Goal: Information Seeking & Learning: Learn about a topic

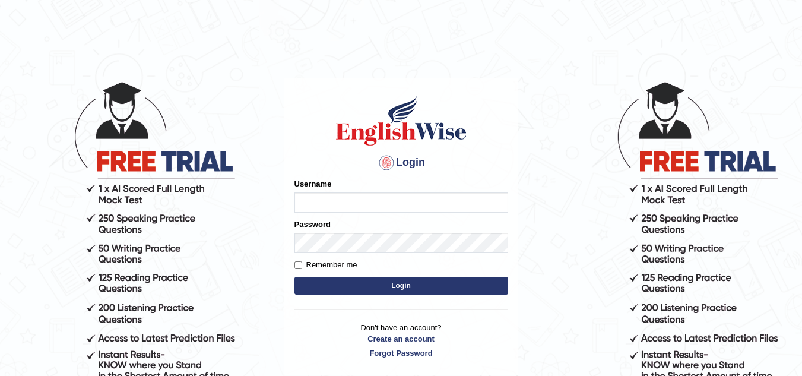
type input "Leticia_parramatta"
click at [410, 280] on button "Login" at bounding box center [402, 286] width 214 height 18
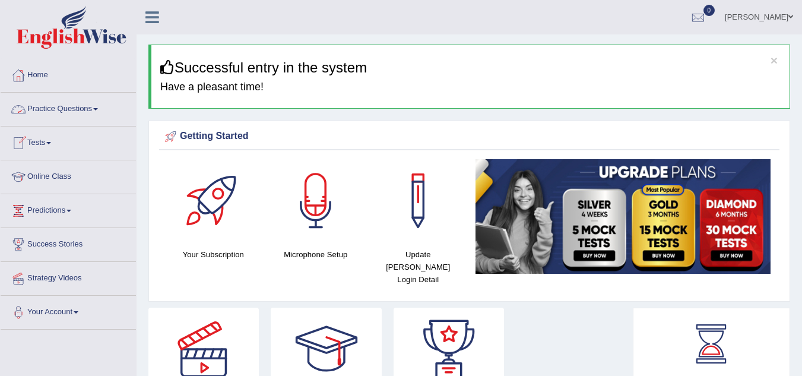
click at [100, 106] on link "Practice Questions" at bounding box center [68, 108] width 135 height 30
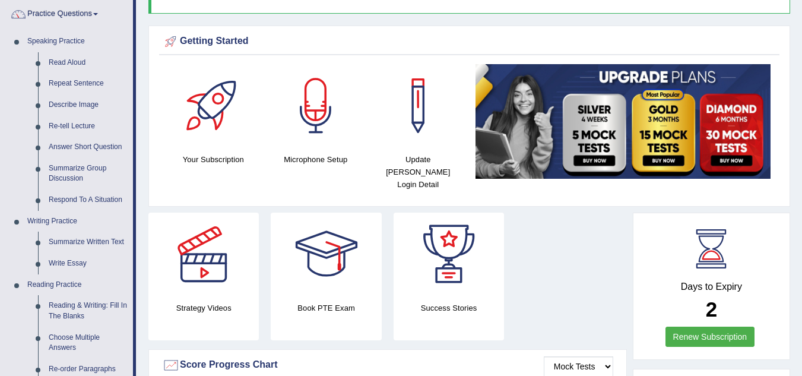
scroll to position [119, 0]
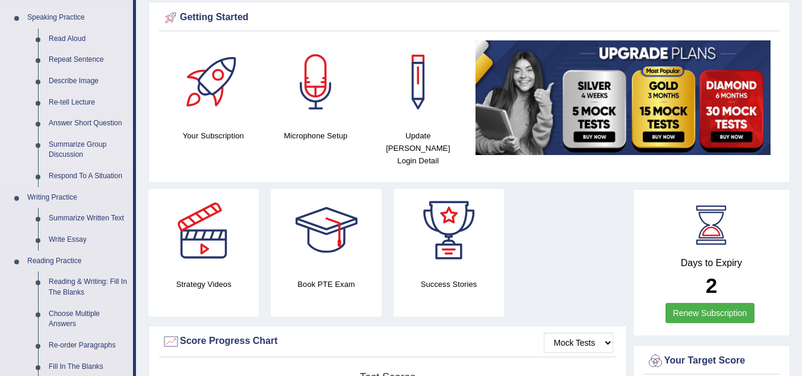
click at [84, 145] on link "Summarize Group Discussion" at bounding box center [88, 149] width 90 height 31
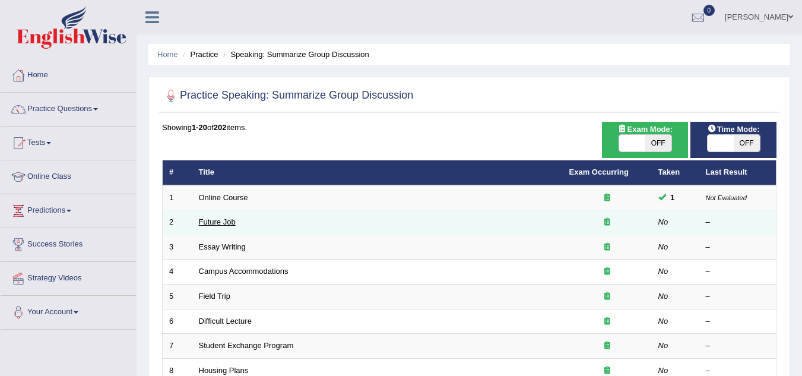
click at [224, 218] on link "Future Job" at bounding box center [217, 221] width 37 height 9
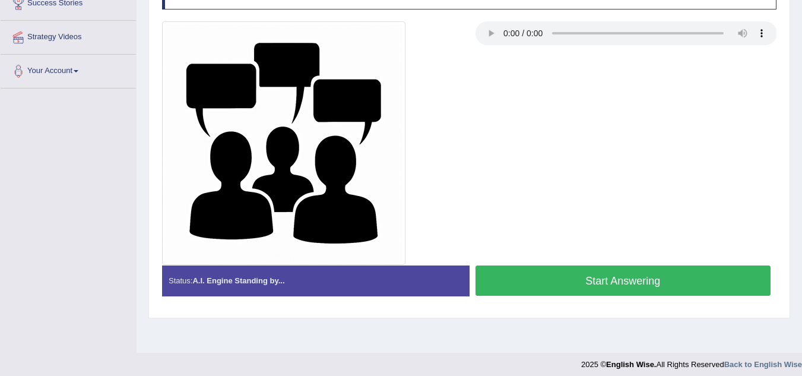
scroll to position [248, 0]
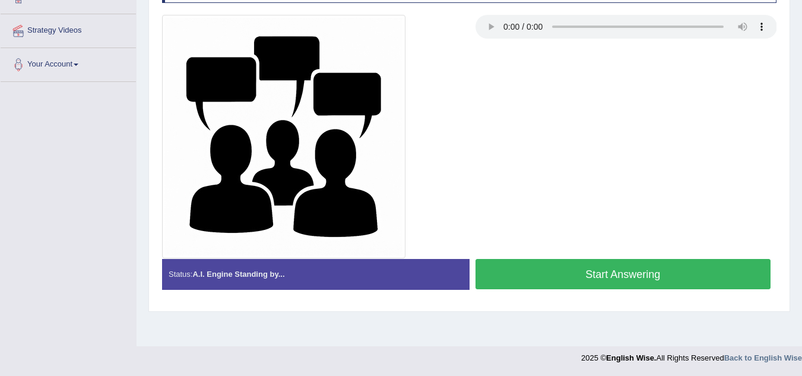
click at [526, 266] on button "Start Answering" at bounding box center [624, 274] width 296 height 30
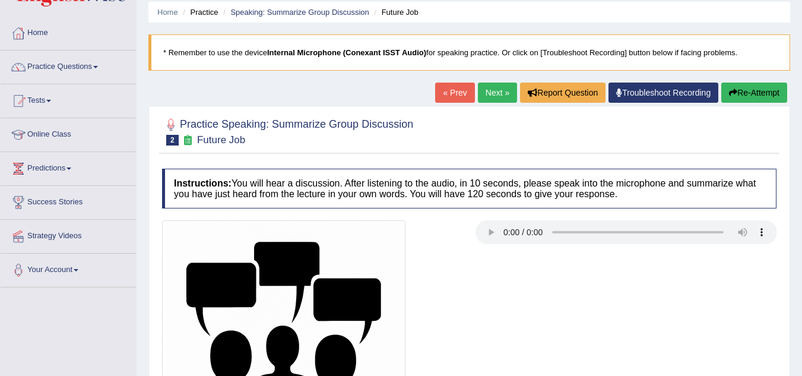
scroll to position [0, 0]
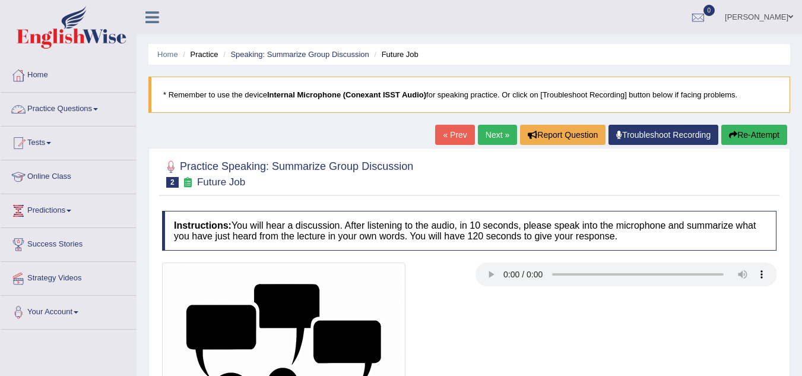
click at [97, 109] on span at bounding box center [95, 109] width 5 height 2
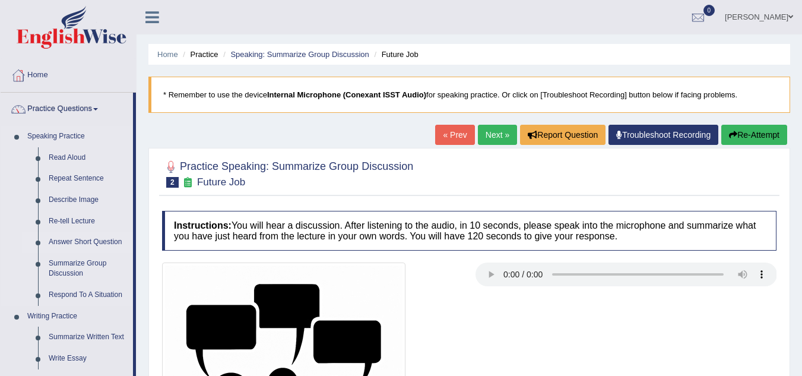
click at [65, 235] on link "Answer Short Question" at bounding box center [88, 242] width 90 height 21
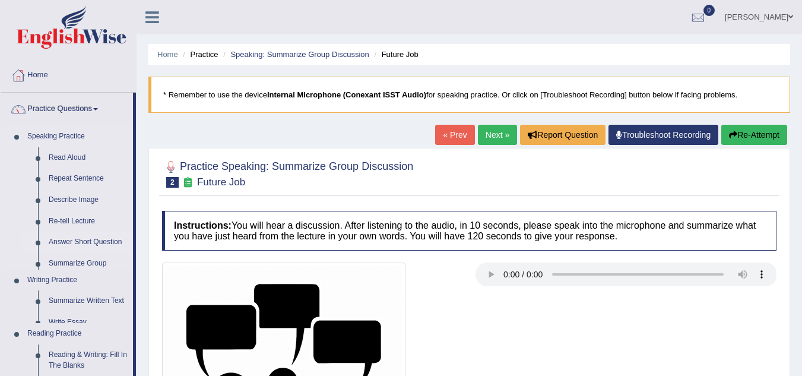
click at [65, 235] on link "Answer Short Question" at bounding box center [88, 242] width 90 height 21
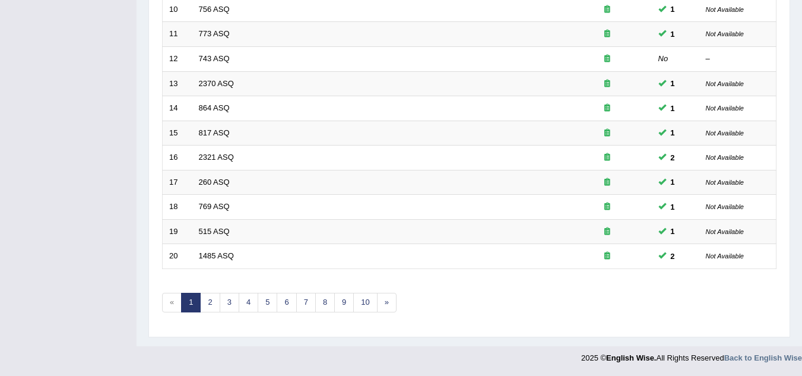
scroll to position [410, 0]
click at [205, 303] on link "2" at bounding box center [210, 303] width 20 height 20
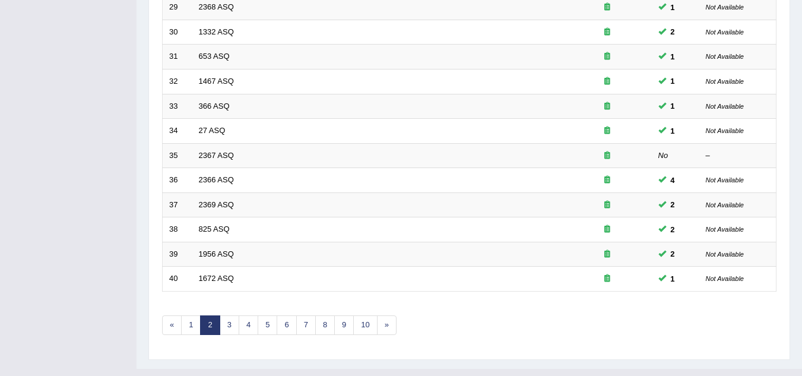
scroll to position [410, 0]
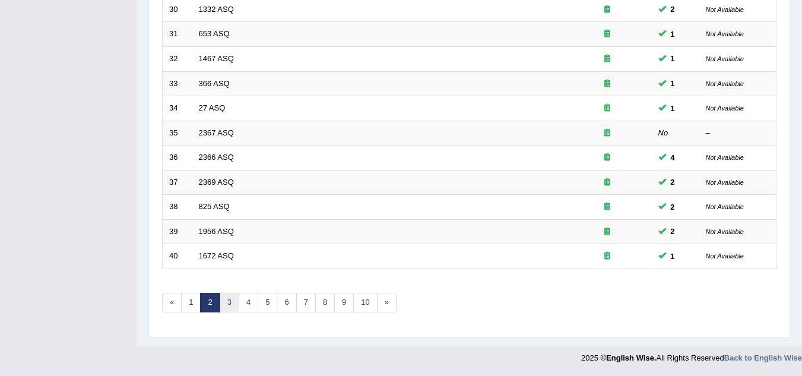
click at [226, 299] on link "3" at bounding box center [230, 303] width 20 height 20
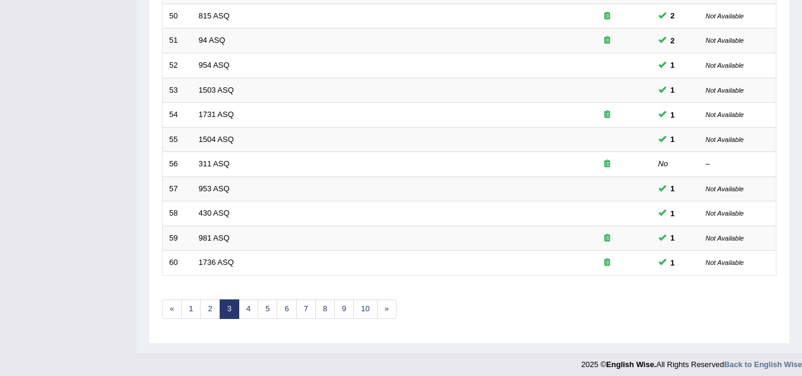
scroll to position [410, 0]
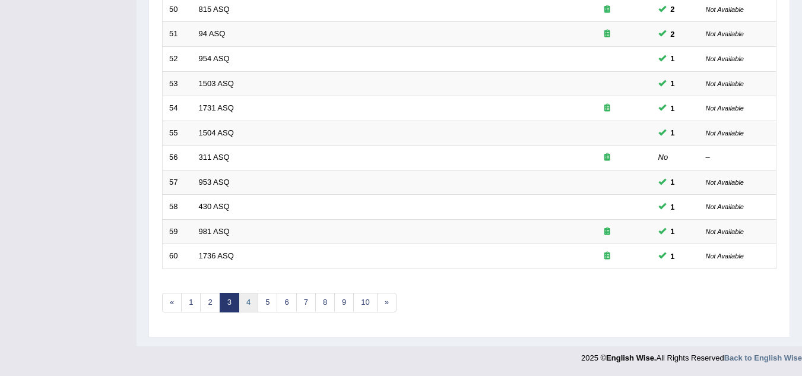
click at [252, 305] on link "4" at bounding box center [249, 303] width 20 height 20
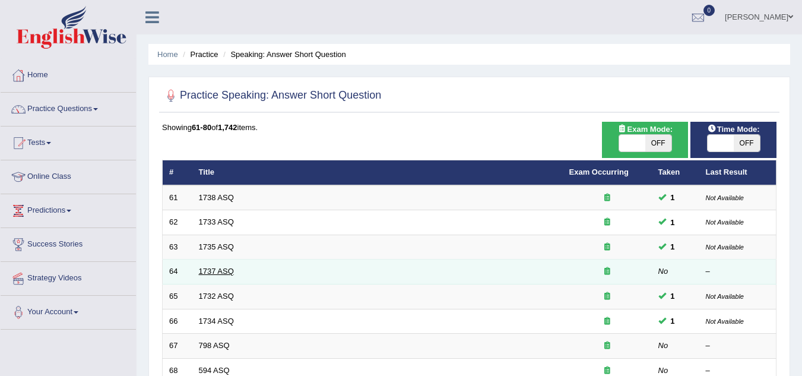
click at [214, 271] on link "1737 ASQ" at bounding box center [216, 271] width 35 height 9
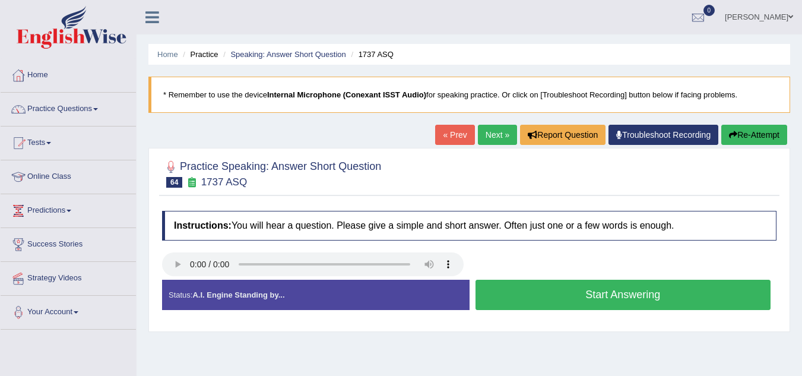
click at [542, 296] on button "Start Answering" at bounding box center [624, 295] width 296 height 30
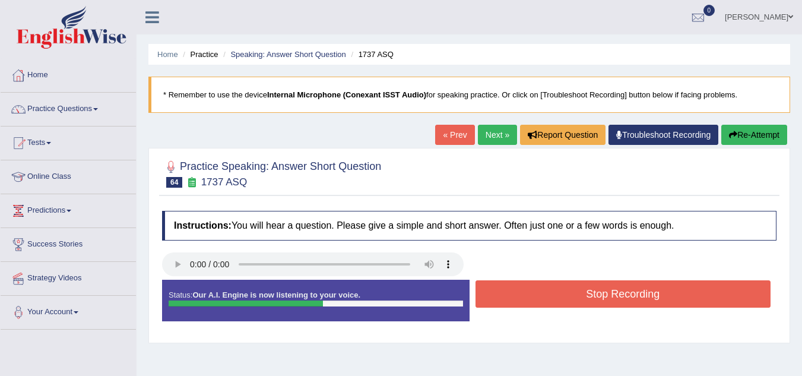
click at [542, 296] on button "Stop Recording" at bounding box center [624, 293] width 296 height 27
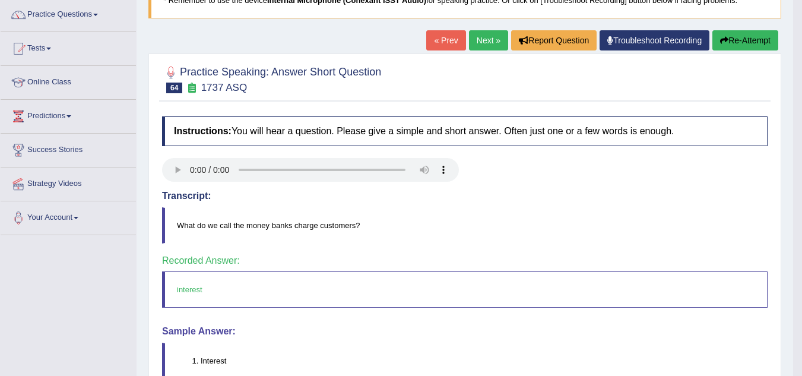
scroll to position [95, 0]
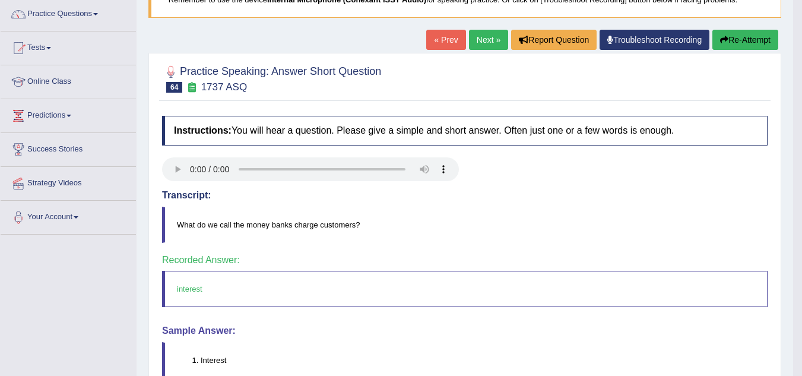
click at [469, 39] on link "Next »" at bounding box center [488, 40] width 39 height 20
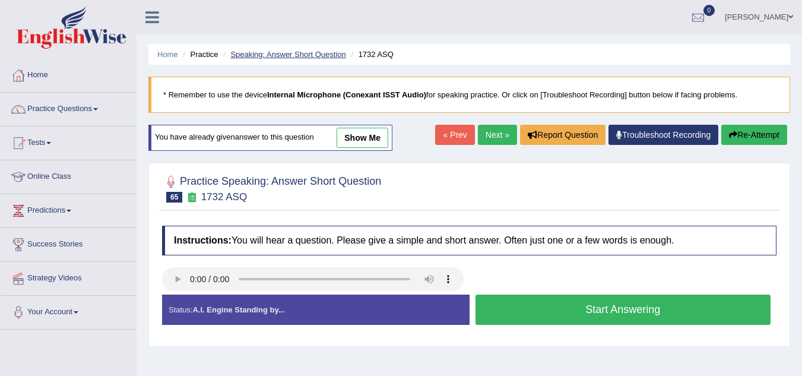
click at [296, 50] on link "Speaking: Answer Short Question" at bounding box center [287, 54] width 115 height 9
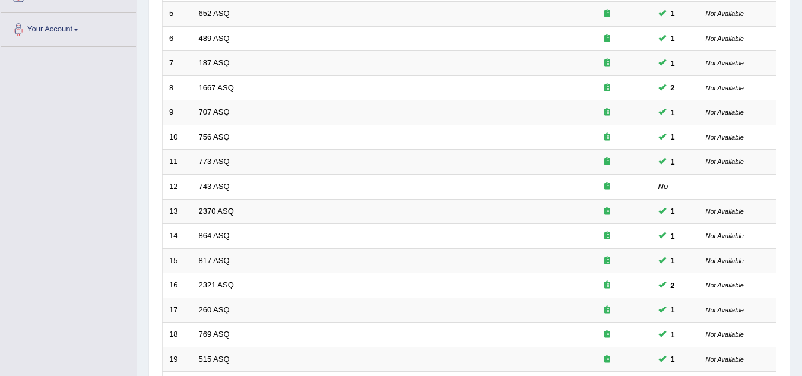
scroll to position [285, 0]
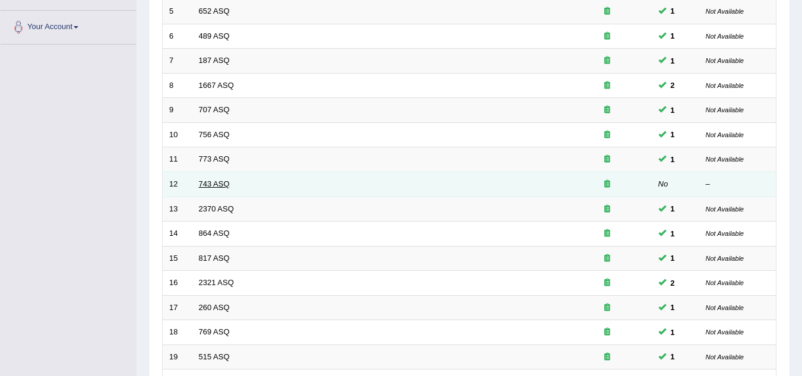
click at [217, 188] on link "743 ASQ" at bounding box center [214, 183] width 31 height 9
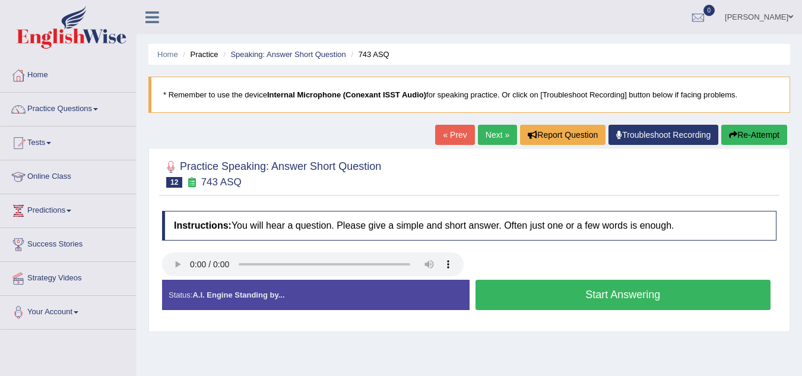
click at [599, 289] on button "Start Answering" at bounding box center [624, 295] width 296 height 30
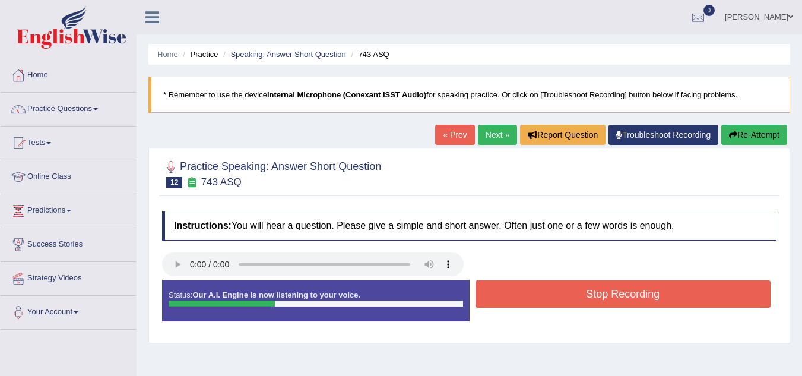
click at [599, 289] on button "Stop Recording" at bounding box center [624, 293] width 296 height 27
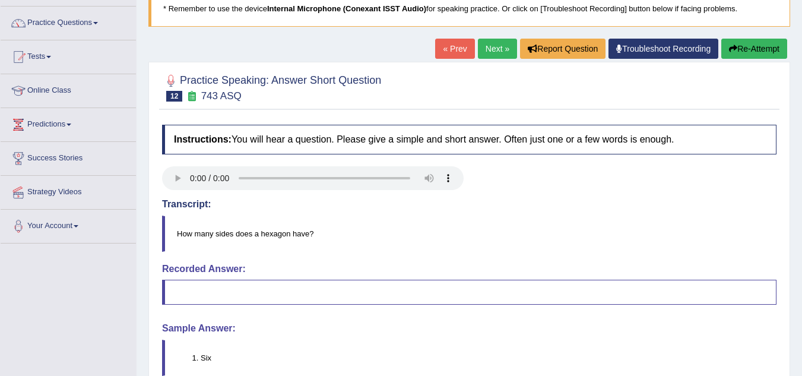
scroll to position [81, 0]
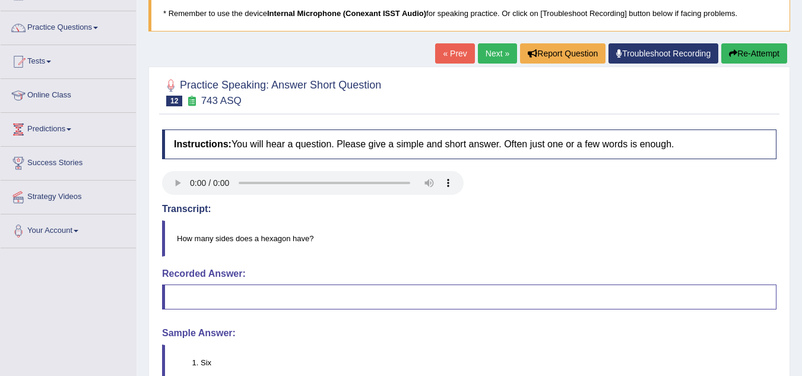
click at [289, 84] on h2 "Practice Speaking: Answer Short Question 12 743 ASQ" at bounding box center [271, 92] width 219 height 30
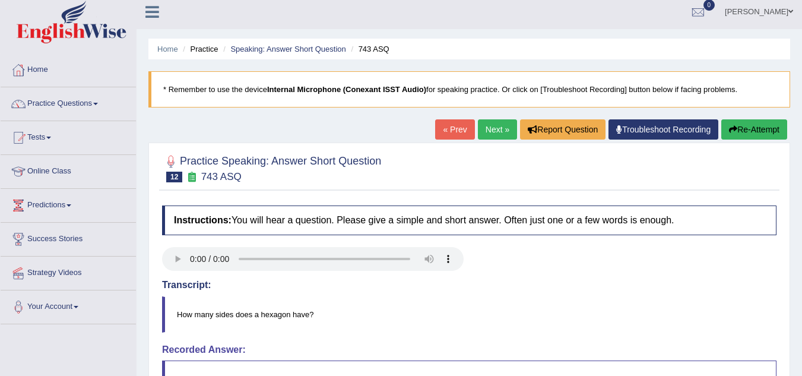
scroll to position [0, 0]
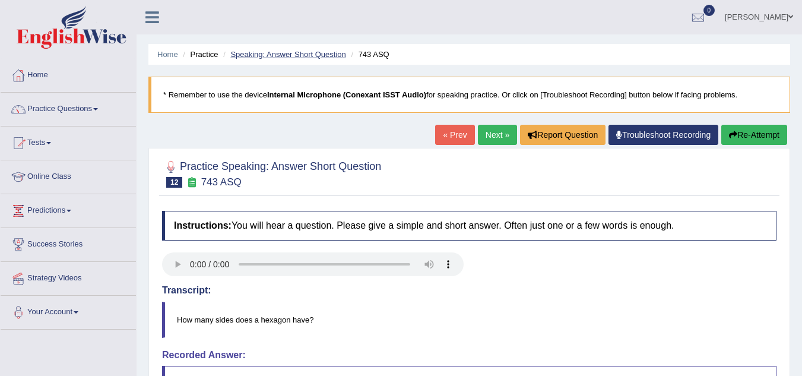
click at [295, 53] on link "Speaking: Answer Short Question" at bounding box center [287, 54] width 115 height 9
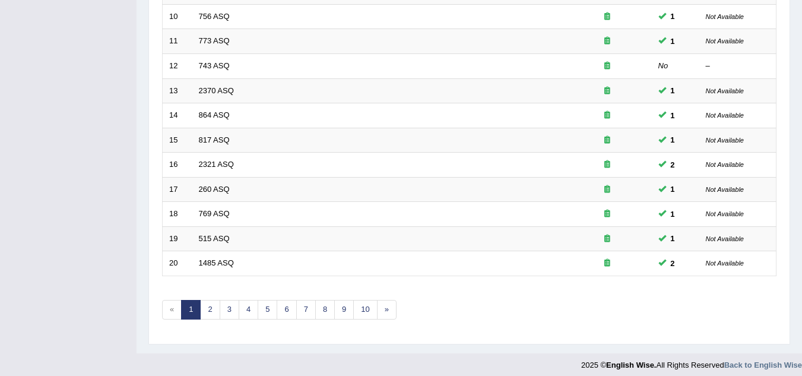
scroll to position [410, 0]
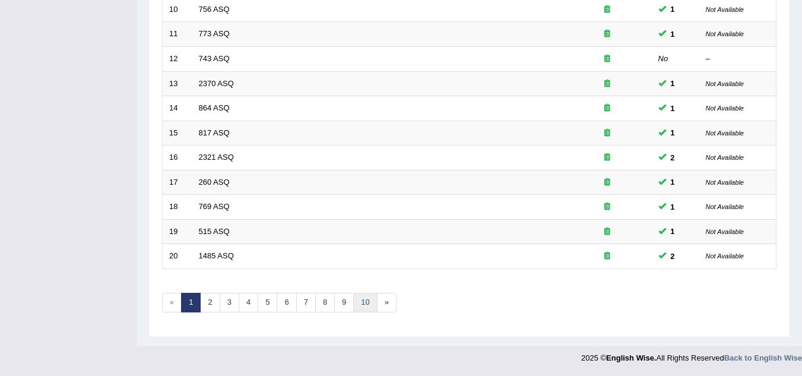
click at [370, 298] on link "10" at bounding box center [365, 303] width 24 height 20
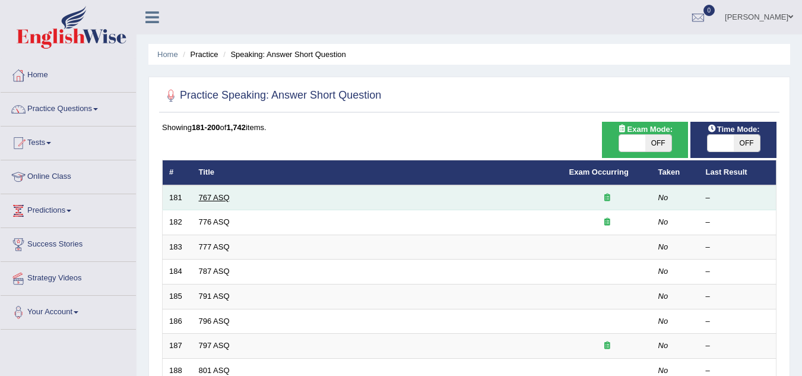
click at [221, 199] on link "767 ASQ" at bounding box center [214, 197] width 31 height 9
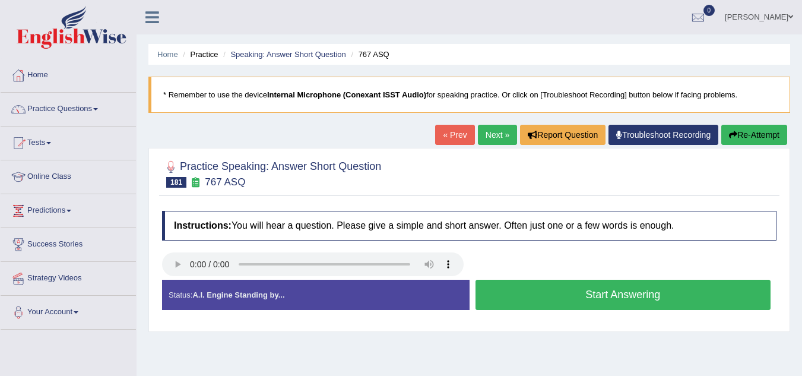
click at [539, 296] on button "Start Answering" at bounding box center [624, 295] width 296 height 30
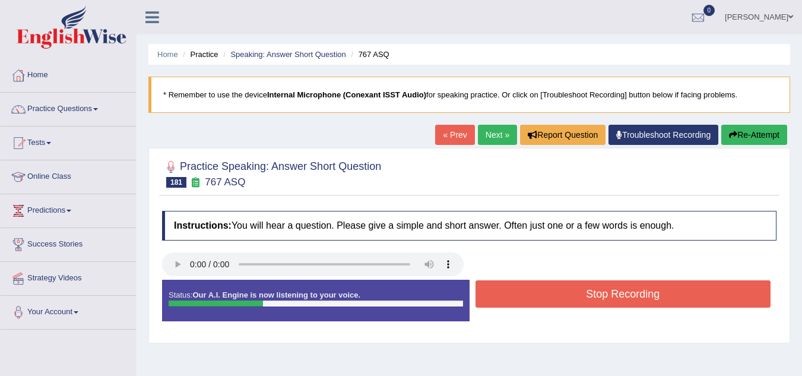
click at [539, 296] on button "Stop Recording" at bounding box center [624, 293] width 296 height 27
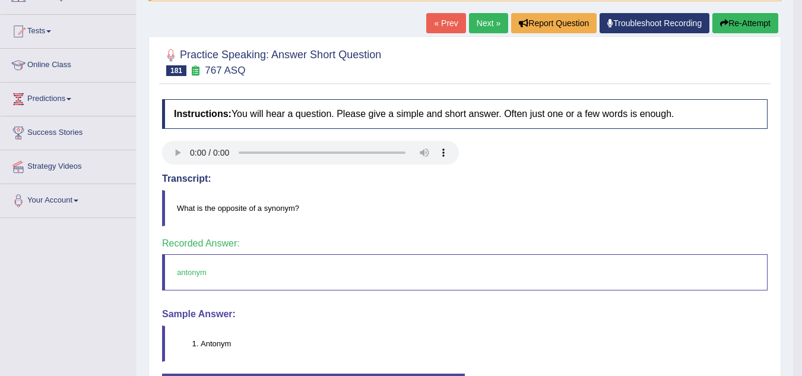
scroll to position [119, 0]
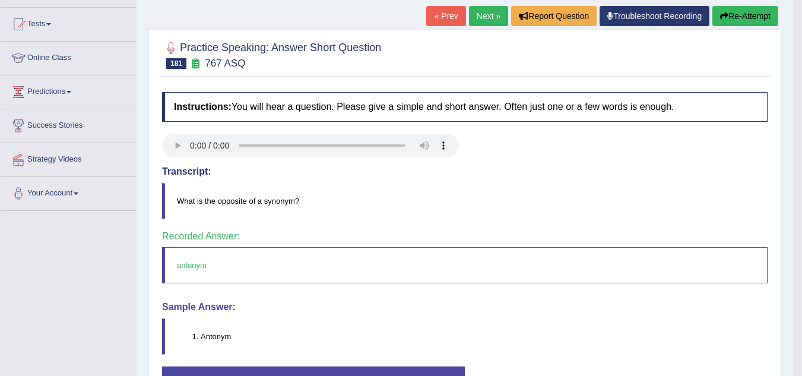
click at [448, 21] on link "« Prev" at bounding box center [445, 16] width 39 height 20
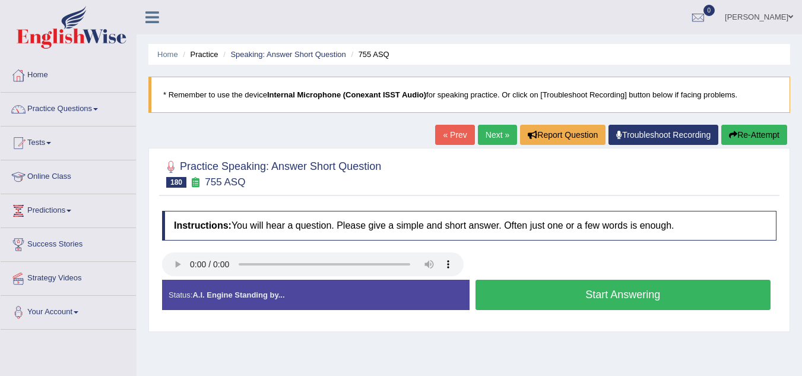
click at [581, 299] on button "Start Answering" at bounding box center [624, 295] width 296 height 30
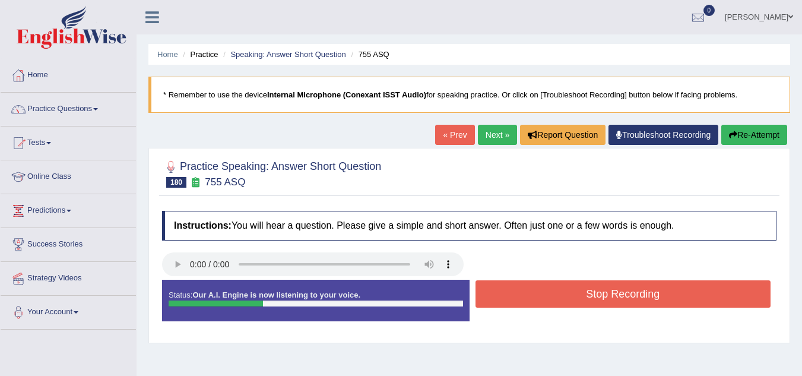
click at [581, 299] on button "Stop Recording" at bounding box center [624, 293] width 296 height 27
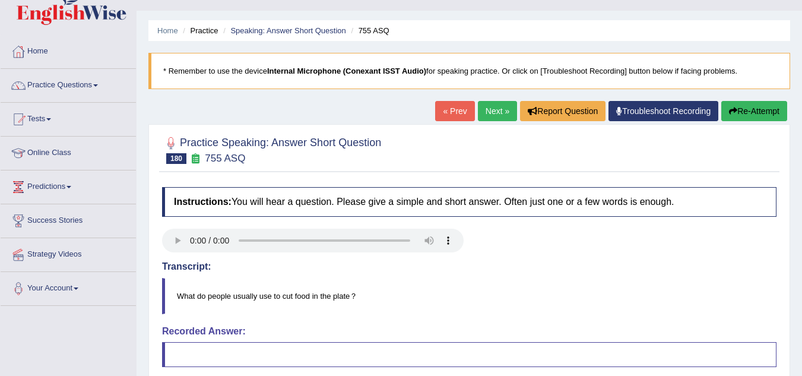
scroll to position [8, 0]
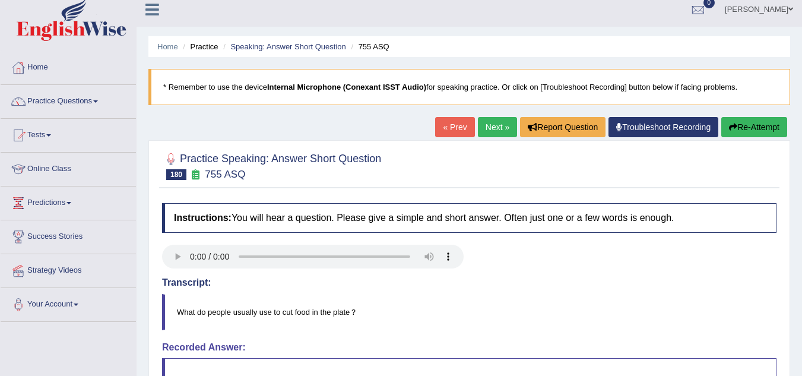
click at [447, 122] on link "« Prev" at bounding box center [454, 127] width 39 height 20
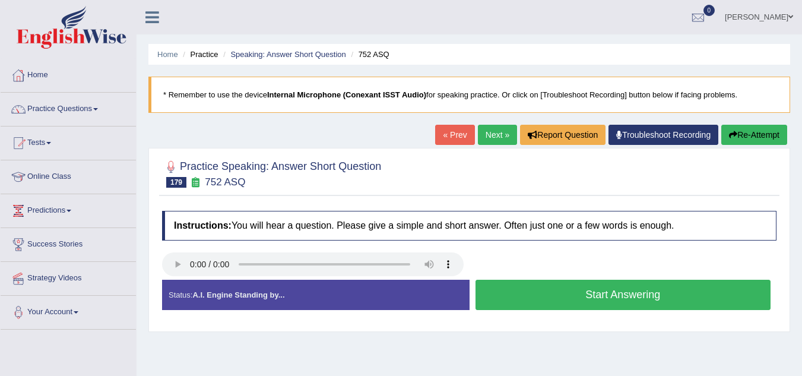
click at [554, 292] on button "Start Answering" at bounding box center [624, 295] width 296 height 30
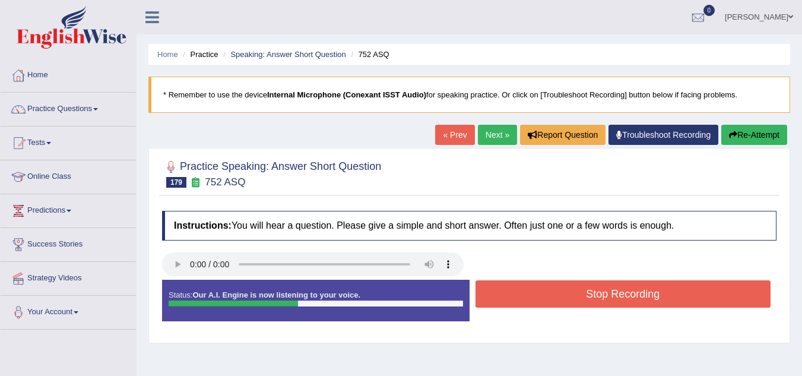
click at [554, 292] on button "Stop Recording" at bounding box center [624, 293] width 296 height 27
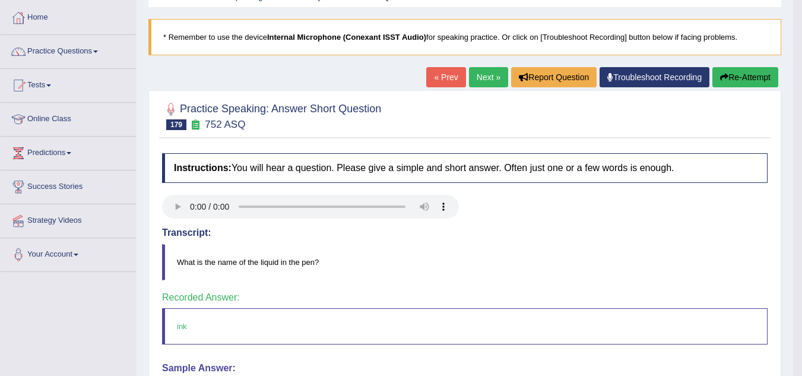
scroll to position [42, 0]
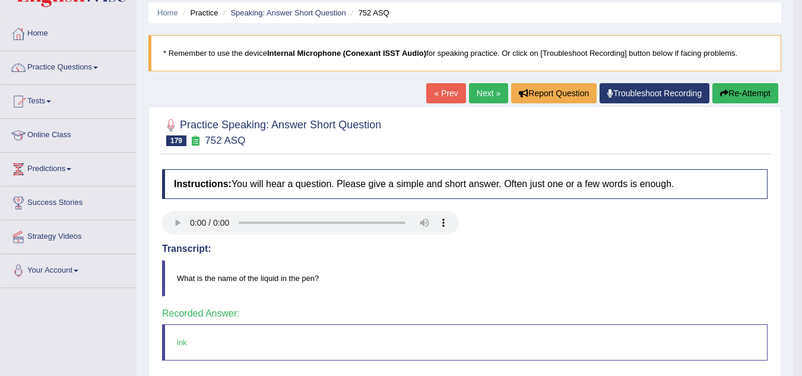
click at [446, 87] on link "« Prev" at bounding box center [445, 93] width 39 height 20
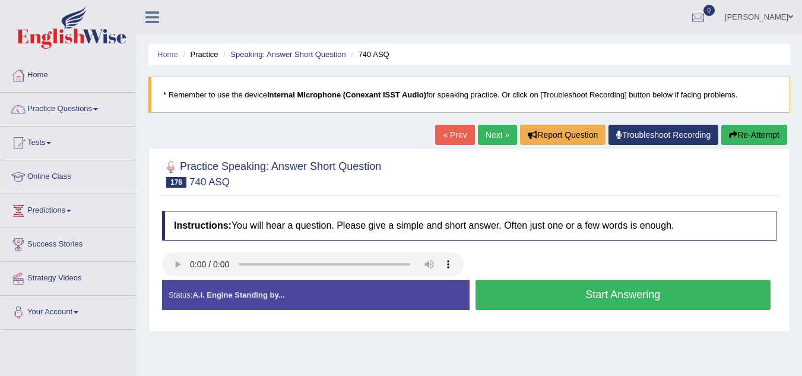
click at [537, 292] on button "Start Answering" at bounding box center [624, 295] width 296 height 30
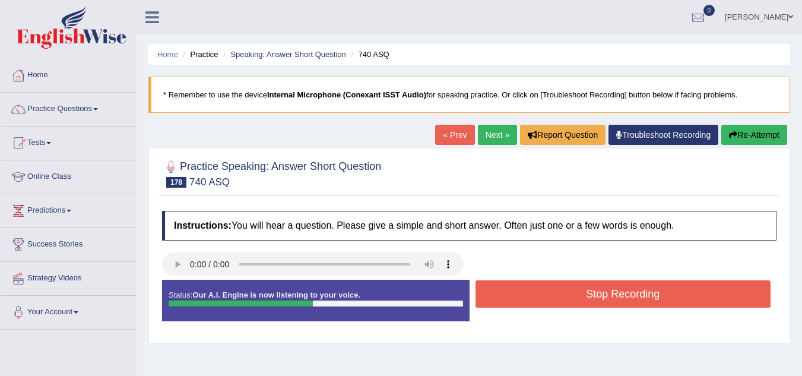
click at [537, 292] on button "Stop Recording" at bounding box center [624, 293] width 296 height 27
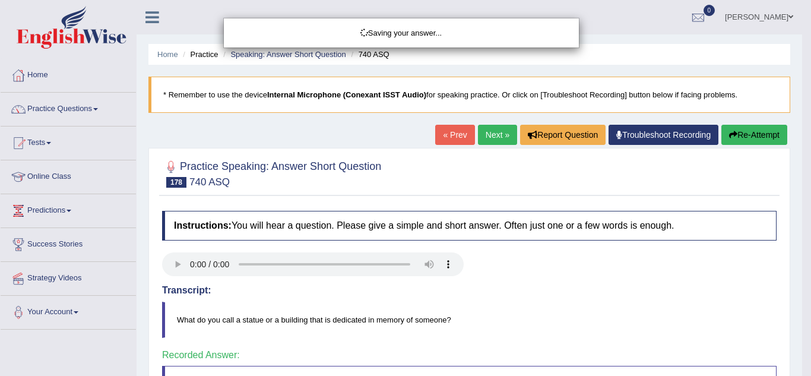
click at [795, 364] on div "Saving your answer..." at bounding box center [405, 188] width 811 height 376
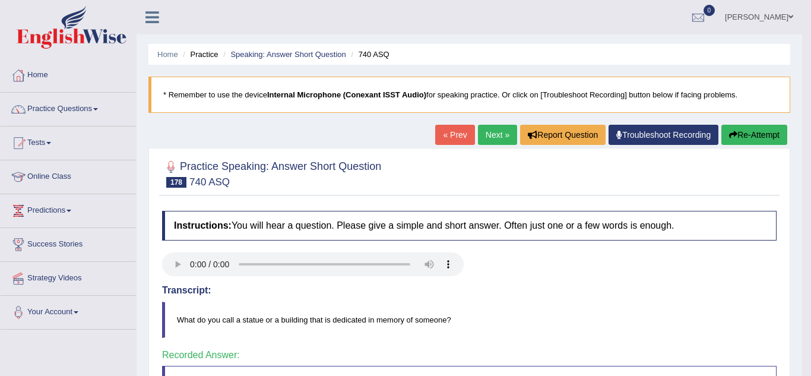
drag, startPoint x: 795, startPoint y: 364, endPoint x: 800, endPoint y: 361, distance: 6.1
click at [800, 361] on body "Toggle navigation Home Practice Questions Speaking Practice Read Aloud Repeat S…" at bounding box center [405, 188] width 811 height 376
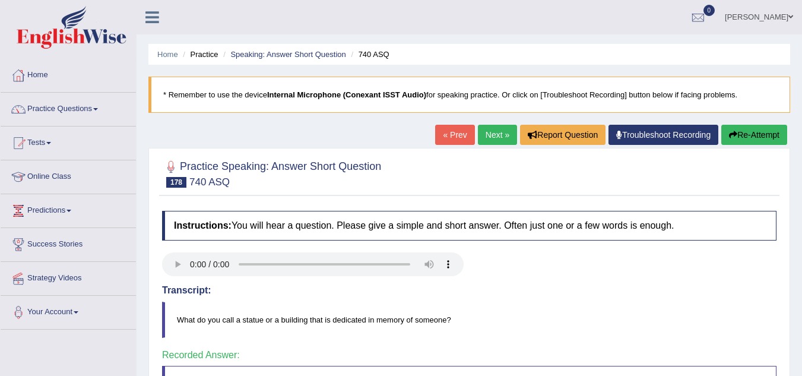
click at [800, 361] on body "Toggle navigation Home Practice Questions Speaking Practice Read Aloud Repeat S…" at bounding box center [401, 188] width 802 height 376
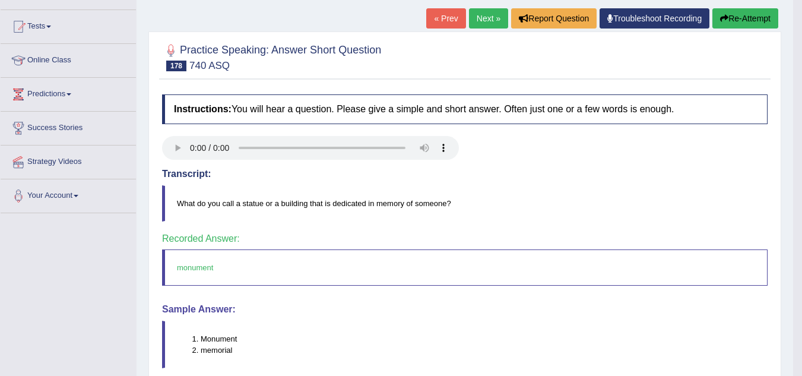
scroll to position [119, 0]
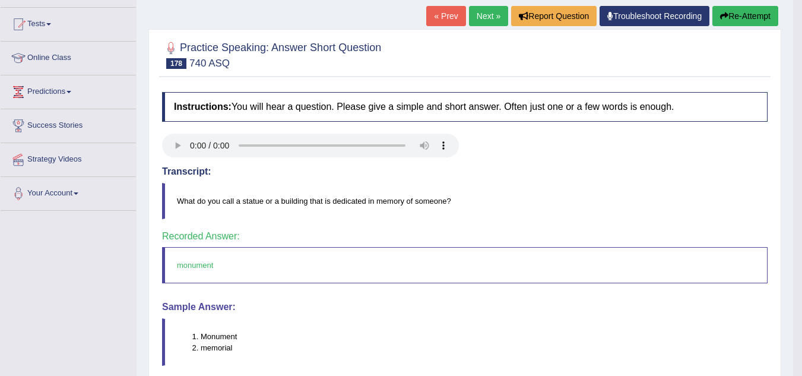
click at [441, 20] on link "« Prev" at bounding box center [445, 16] width 39 height 20
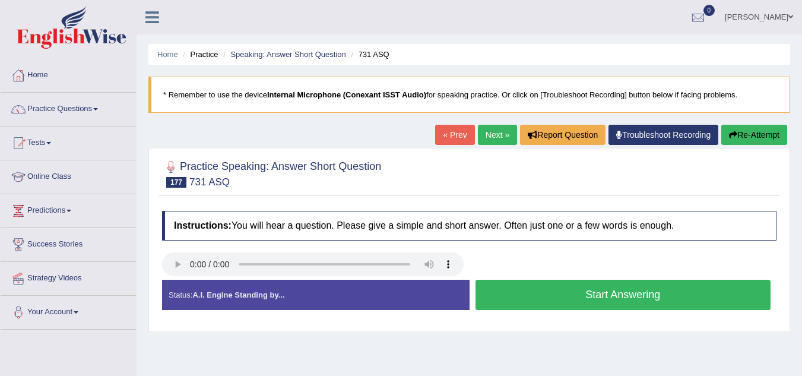
click at [559, 296] on button "Start Answering" at bounding box center [624, 295] width 296 height 30
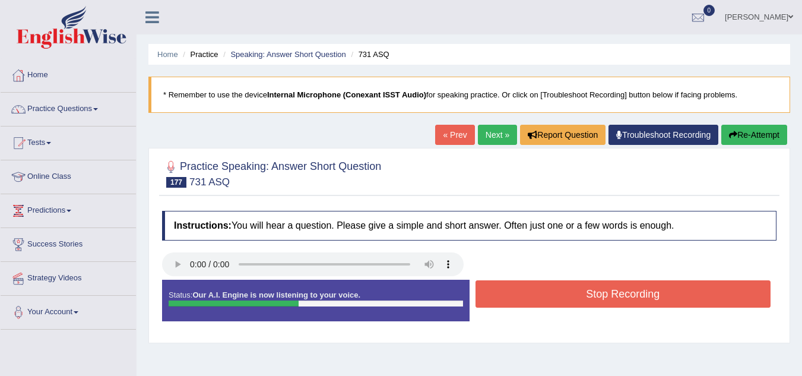
click at [559, 296] on button "Stop Recording" at bounding box center [624, 293] width 296 height 27
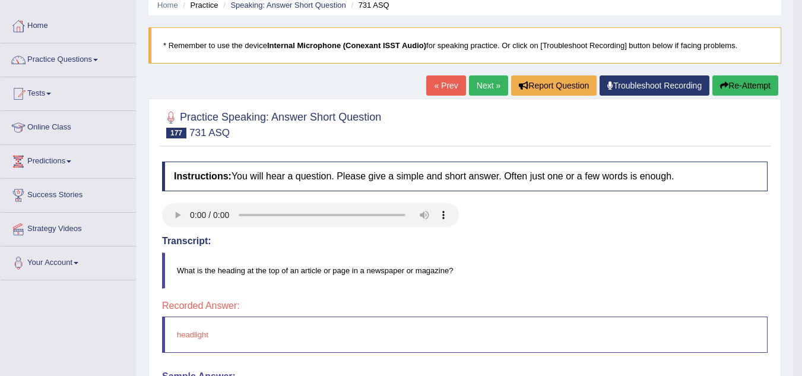
scroll to position [48, 0]
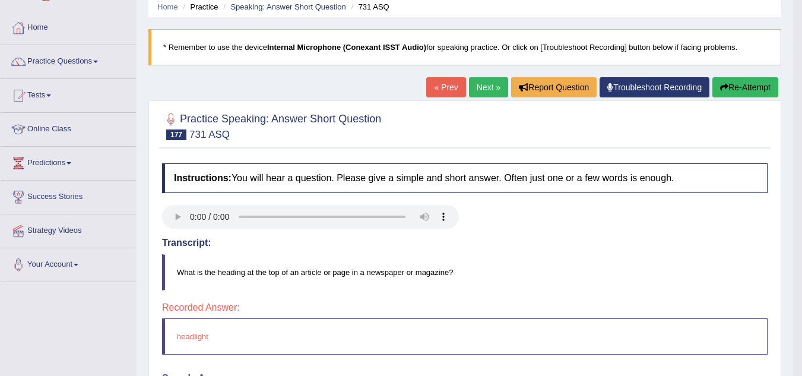
click at [765, 82] on button "Re-Attempt" at bounding box center [746, 87] width 66 height 20
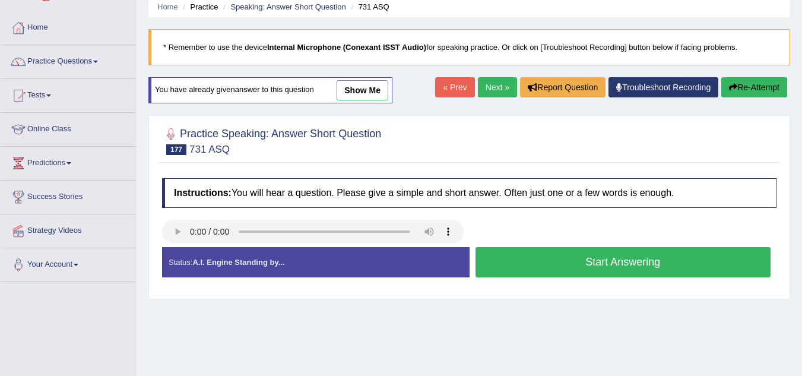
scroll to position [48, 0]
click at [616, 260] on button "Start Answering" at bounding box center [624, 262] width 296 height 30
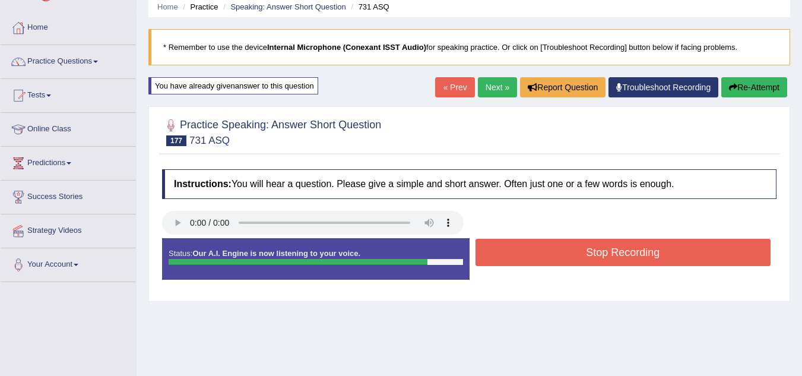
click at [506, 248] on button "Stop Recording" at bounding box center [624, 252] width 296 height 27
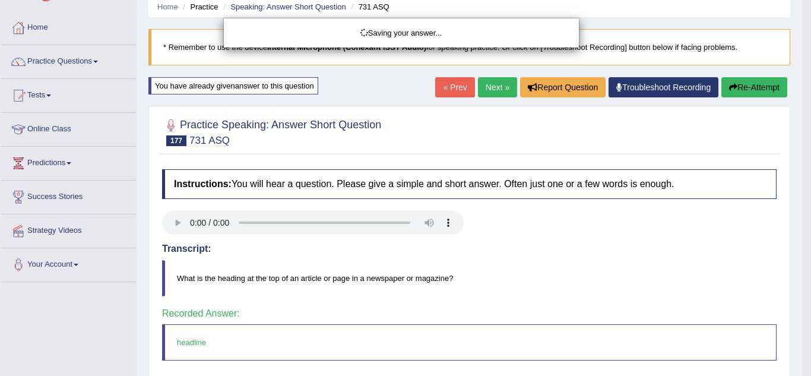
click at [452, 91] on div "Saving your answer..." at bounding box center [405, 188] width 811 height 376
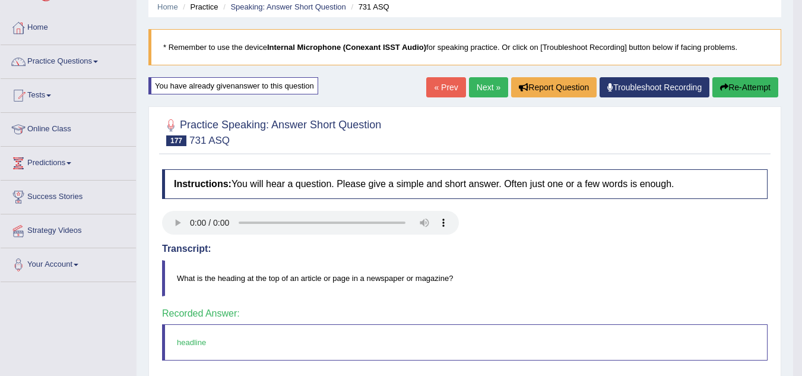
click at [438, 88] on link "« Prev" at bounding box center [445, 87] width 39 height 20
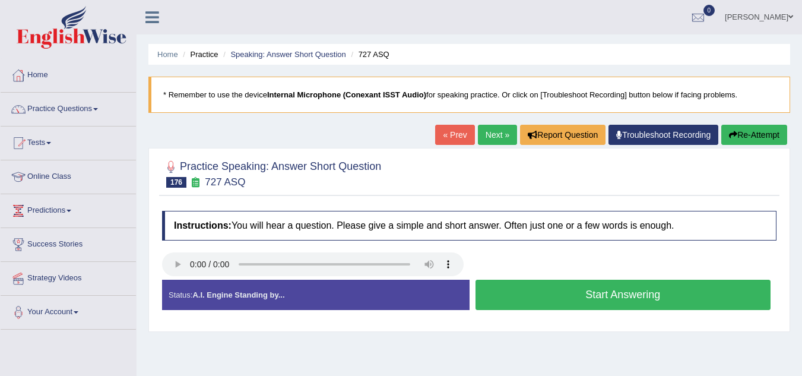
click at [585, 299] on button "Start Answering" at bounding box center [624, 295] width 296 height 30
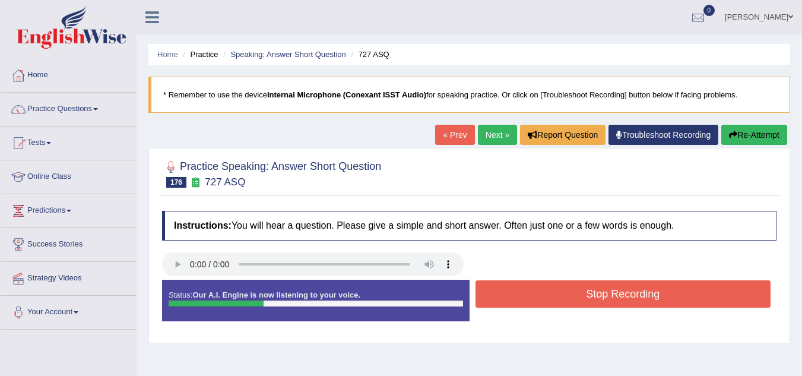
click at [585, 299] on button "Stop Recording" at bounding box center [624, 293] width 296 height 27
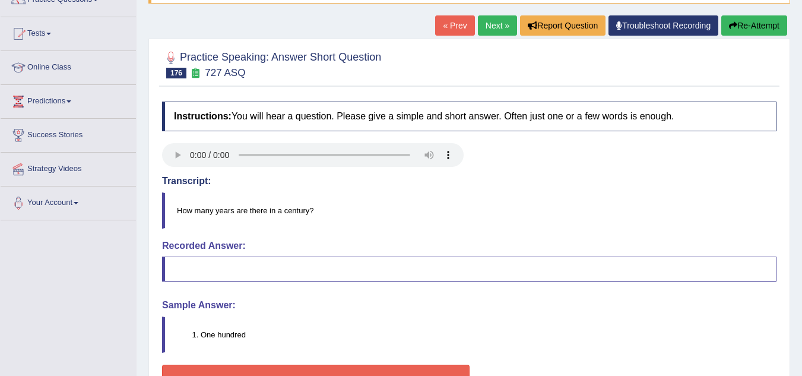
scroll to position [95, 0]
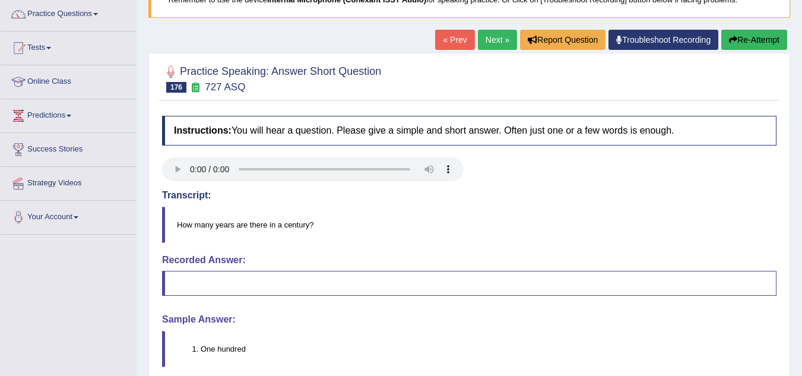
click at [451, 40] on link "« Prev" at bounding box center [454, 40] width 39 height 20
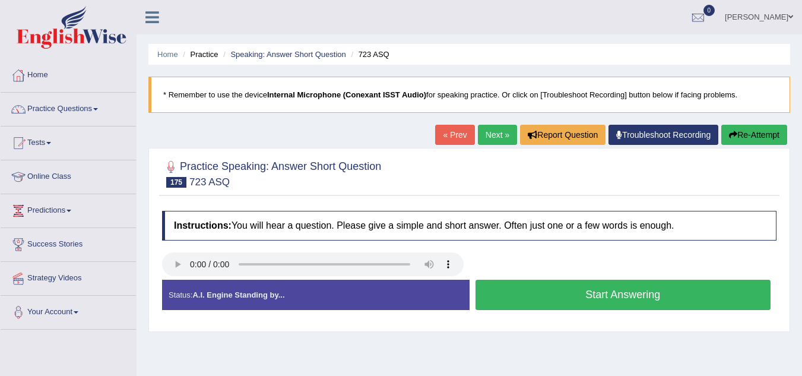
click at [521, 297] on button "Start Answering" at bounding box center [624, 295] width 296 height 30
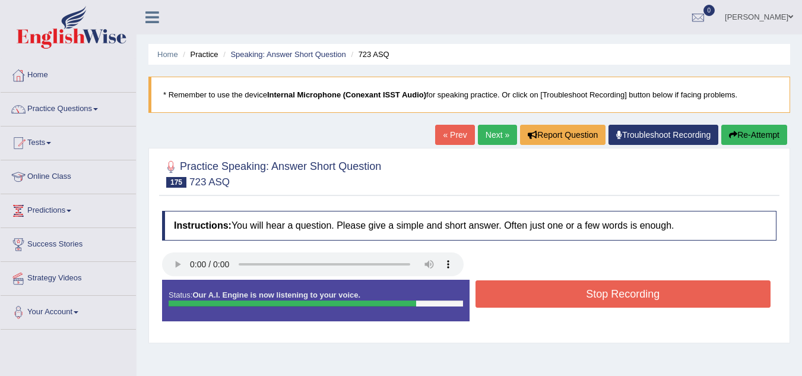
click at [536, 295] on button "Stop Recording" at bounding box center [624, 293] width 296 height 27
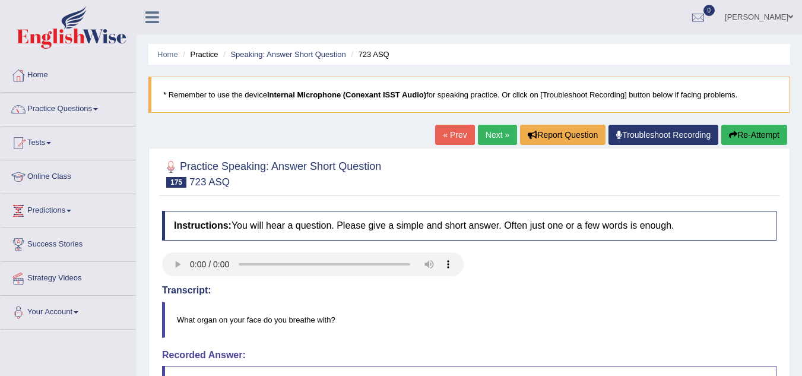
click at [452, 132] on link "« Prev" at bounding box center [454, 135] width 39 height 20
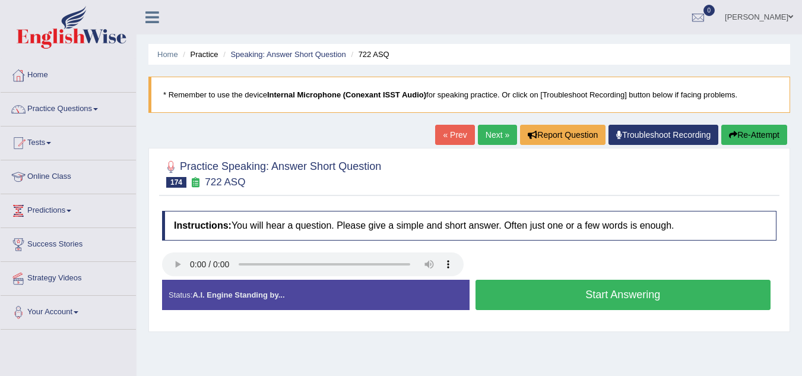
click at [547, 291] on button "Start Answering" at bounding box center [624, 295] width 296 height 30
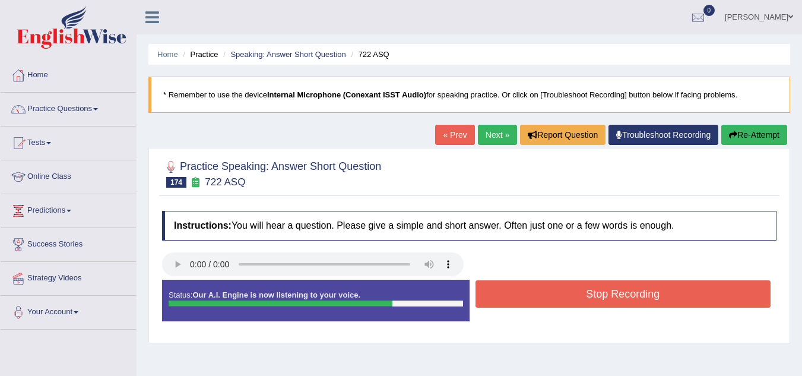
click at [547, 291] on button "Stop Recording" at bounding box center [624, 293] width 296 height 27
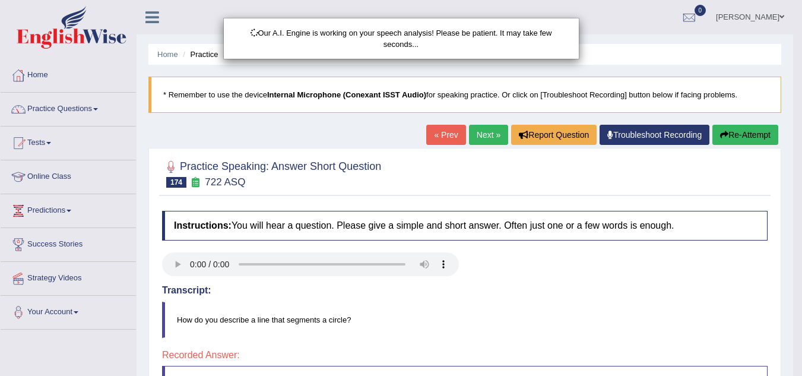
click at [802, 366] on html "Toggle navigation Home Practice Questions Speaking Practice Read Aloud Repeat S…" at bounding box center [401, 188] width 802 height 376
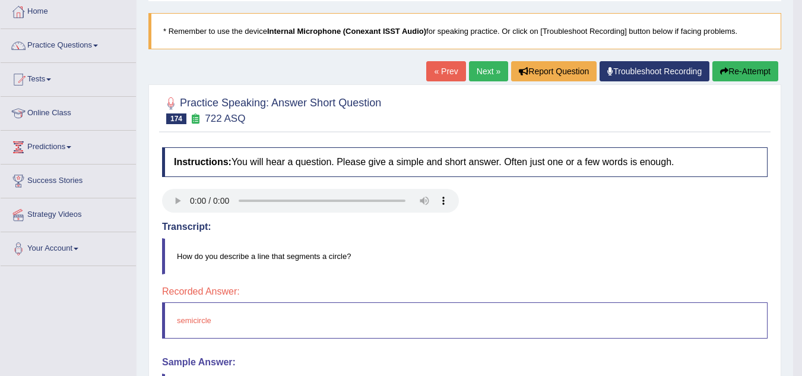
scroll to position [48, 0]
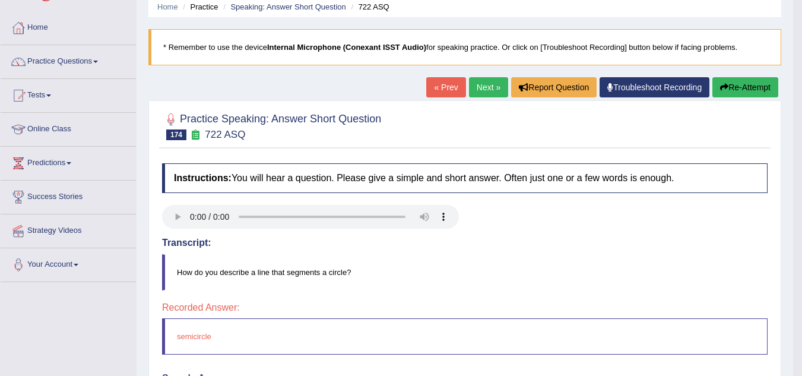
click at [442, 91] on link "« Prev" at bounding box center [445, 87] width 39 height 20
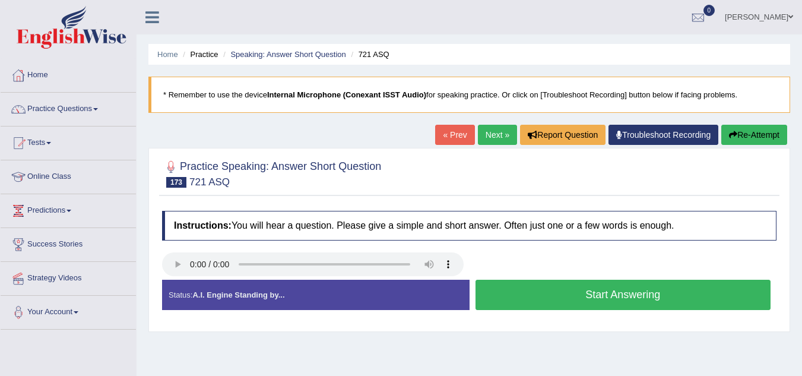
click at [546, 293] on button "Start Answering" at bounding box center [624, 295] width 296 height 30
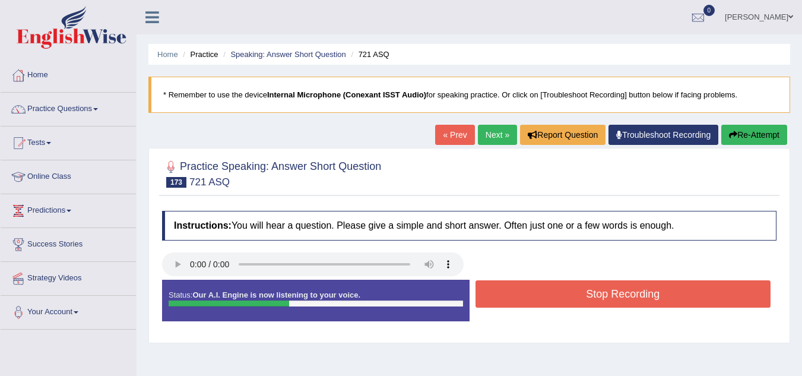
click at [546, 293] on button "Stop Recording" at bounding box center [624, 293] width 296 height 27
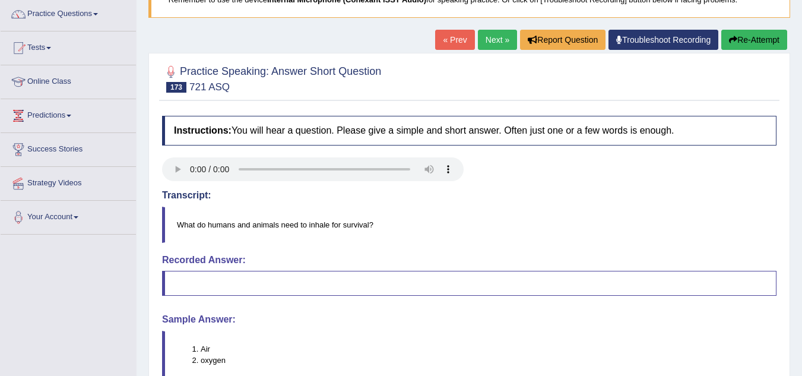
scroll to position [71, 0]
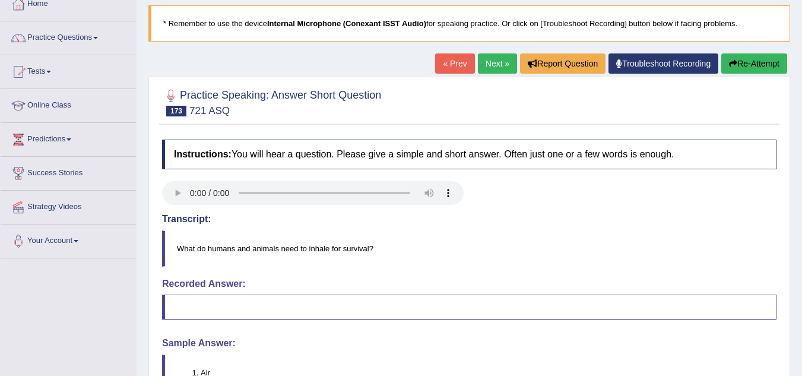
click at [448, 56] on link "« Prev" at bounding box center [454, 63] width 39 height 20
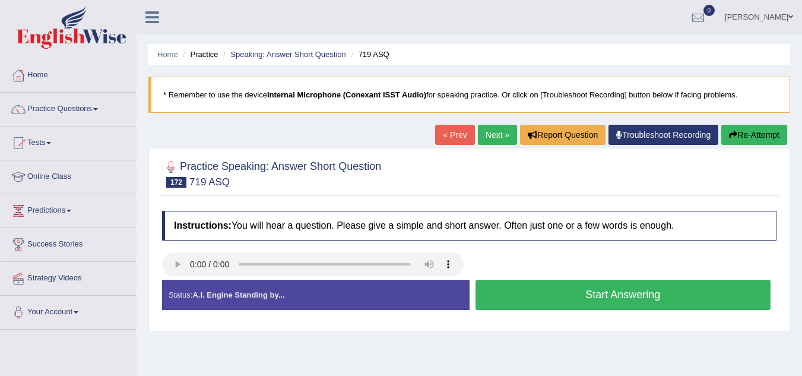
click at [532, 295] on button "Start Answering" at bounding box center [624, 295] width 296 height 30
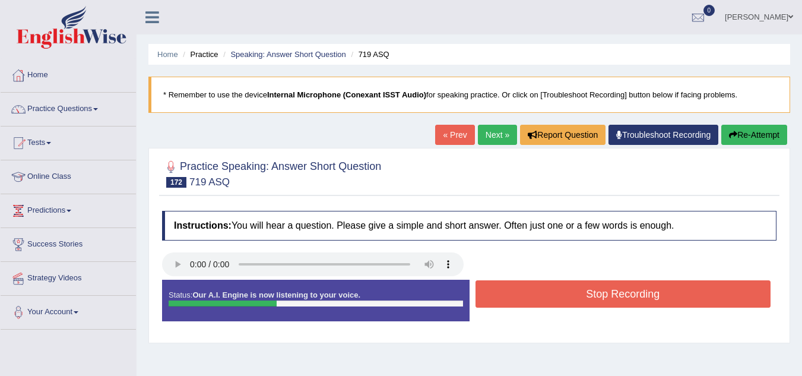
click at [532, 295] on button "Stop Recording" at bounding box center [624, 293] width 296 height 27
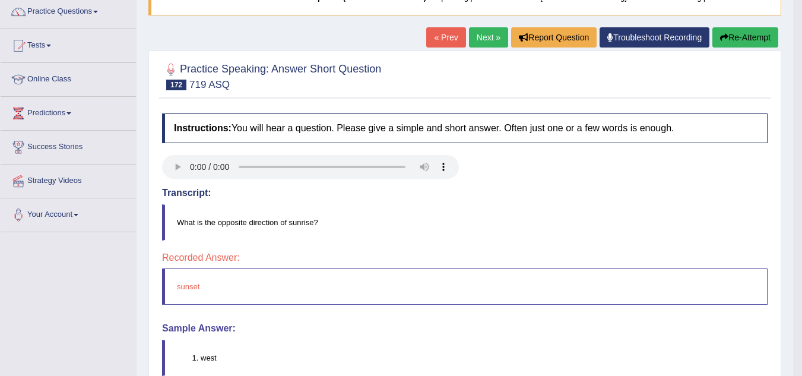
scroll to position [95, 0]
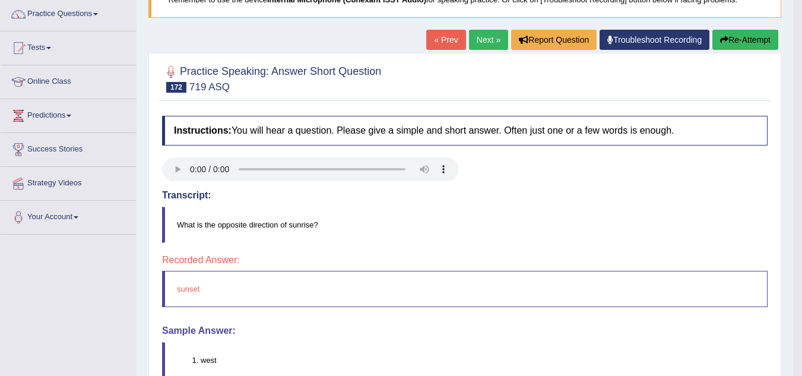
click at [432, 35] on link "« Prev" at bounding box center [445, 40] width 39 height 20
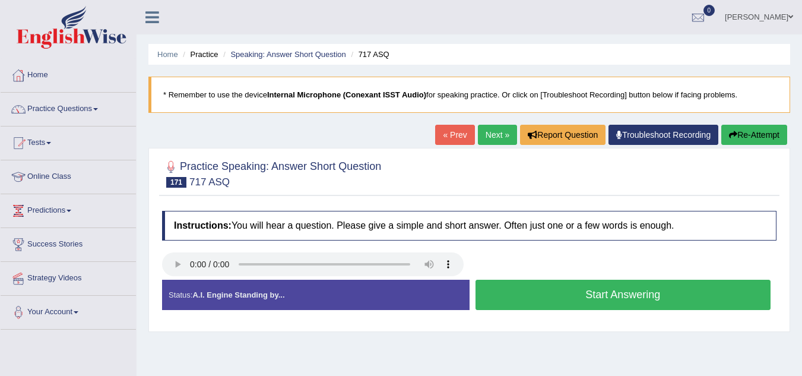
click at [620, 297] on button "Start Answering" at bounding box center [624, 295] width 296 height 30
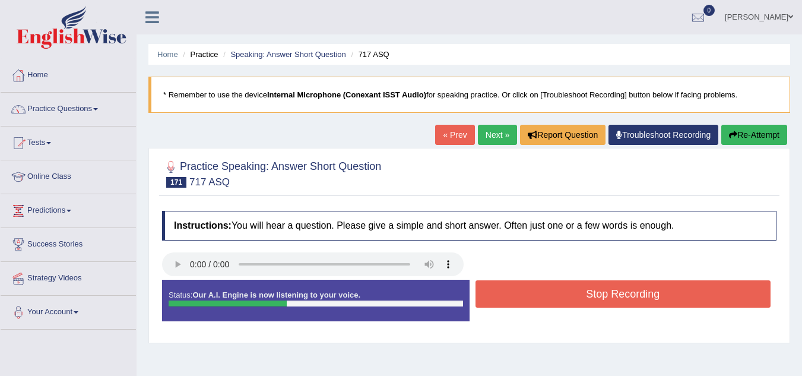
click at [620, 297] on button "Stop Recording" at bounding box center [624, 293] width 296 height 27
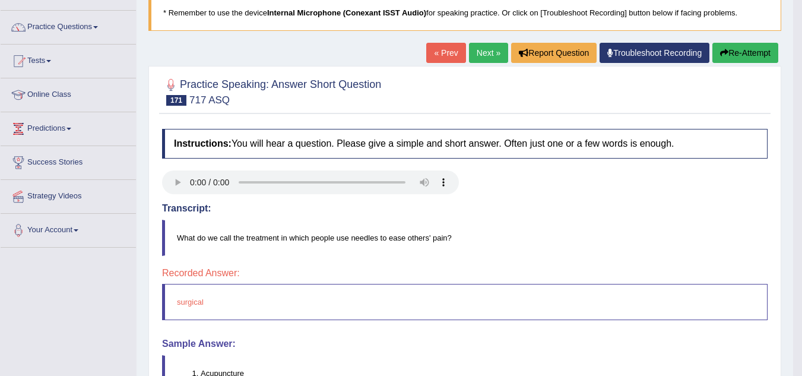
scroll to position [71, 0]
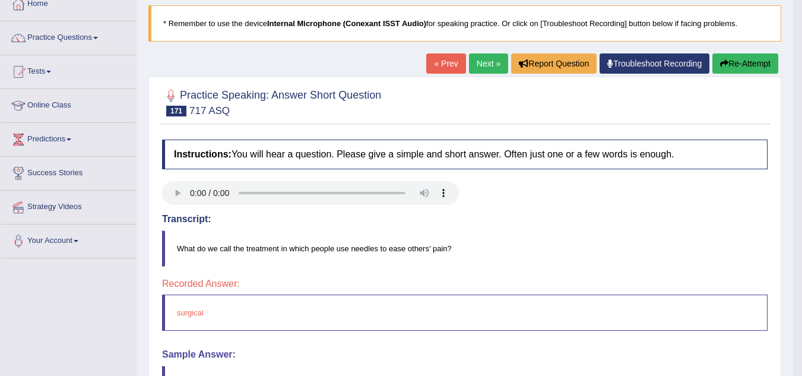
click at [441, 59] on link "« Prev" at bounding box center [445, 63] width 39 height 20
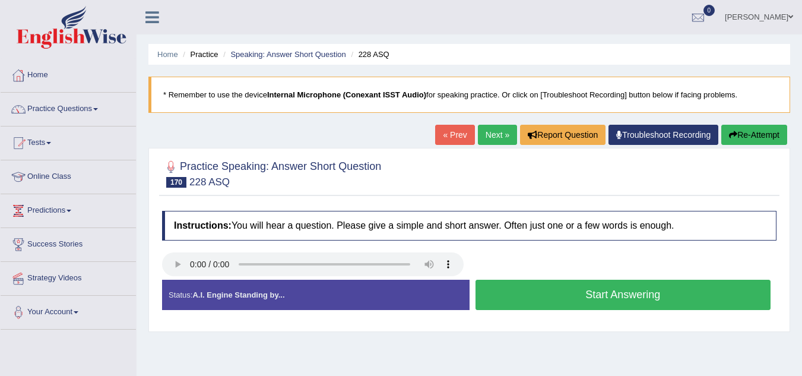
click at [577, 293] on button "Start Answering" at bounding box center [624, 295] width 296 height 30
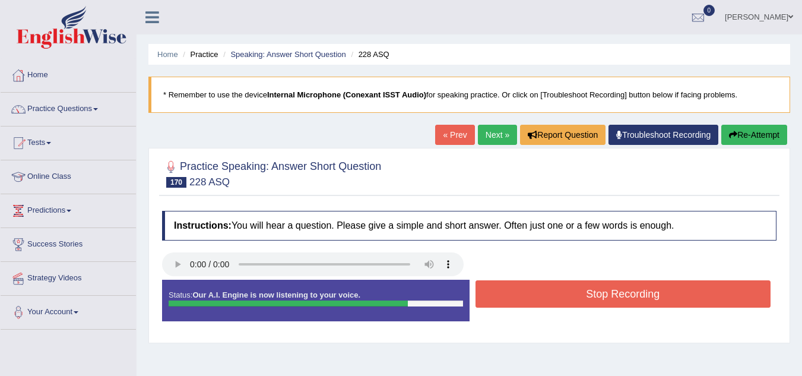
click at [577, 293] on button "Stop Recording" at bounding box center [624, 293] width 296 height 27
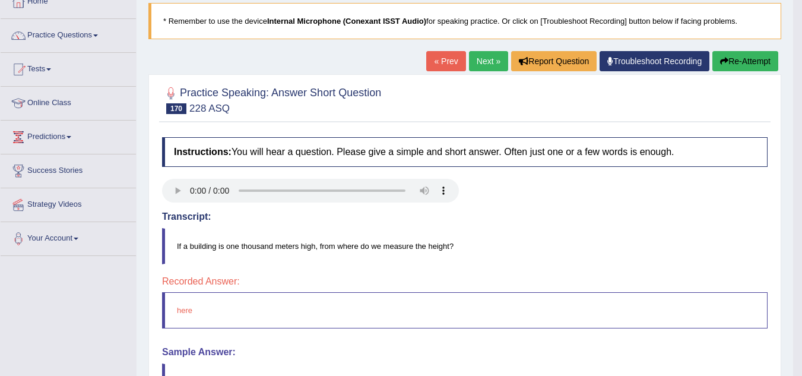
scroll to position [48, 0]
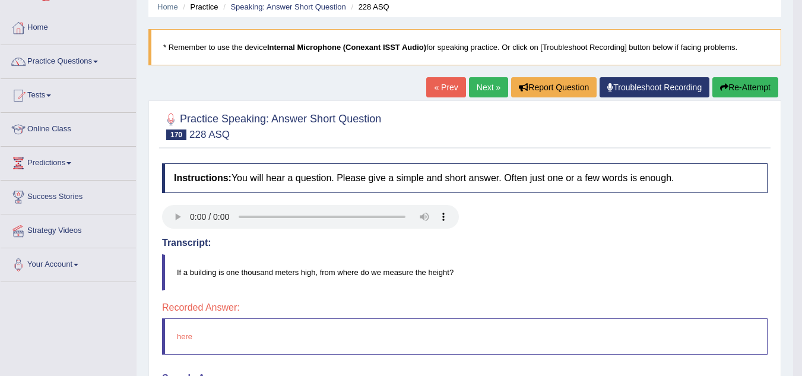
click at [442, 88] on link "« Prev" at bounding box center [445, 87] width 39 height 20
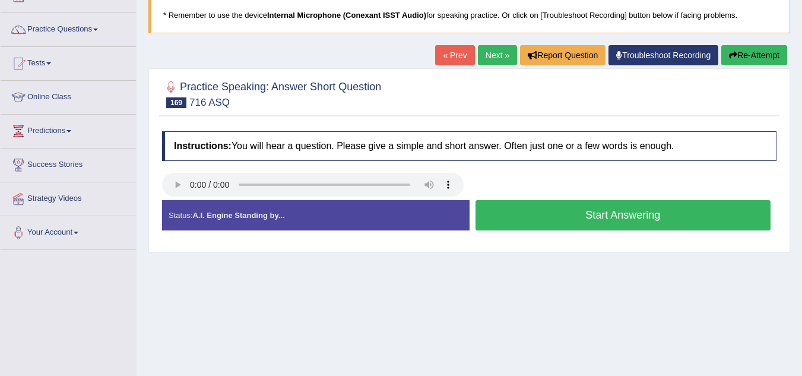
scroll to position [58, 0]
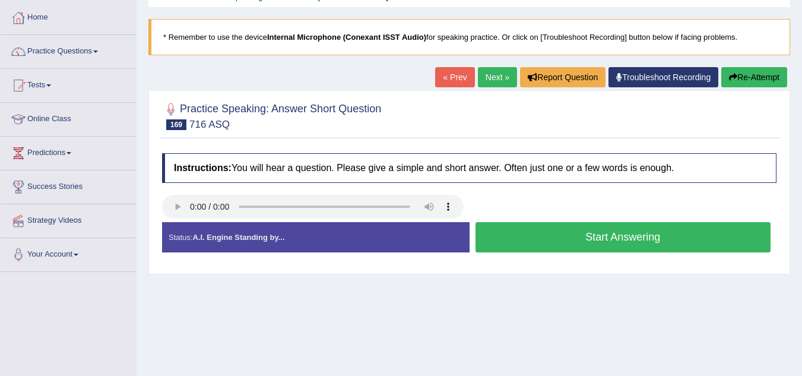
click at [536, 230] on button "Start Answering" at bounding box center [624, 237] width 296 height 30
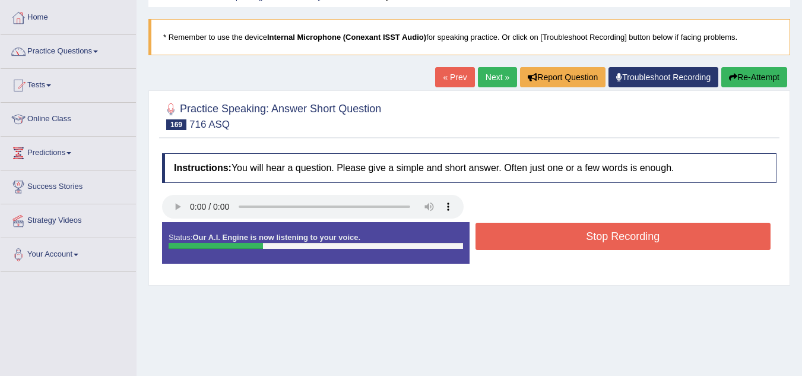
click at [536, 230] on button "Stop Recording" at bounding box center [624, 236] width 296 height 27
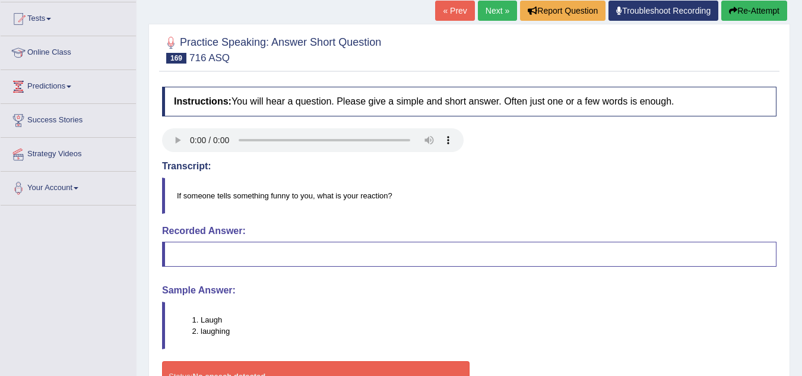
scroll to position [105, 0]
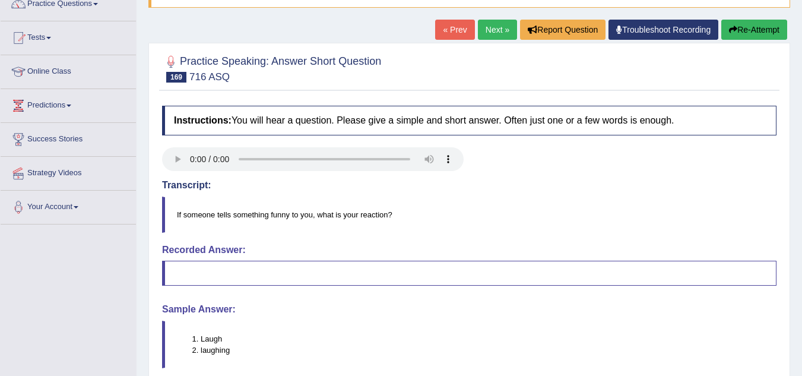
click at [774, 26] on button "Re-Attempt" at bounding box center [754, 30] width 66 height 20
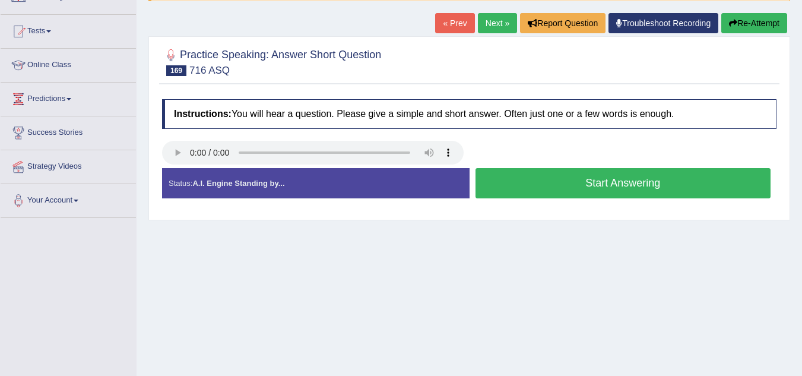
scroll to position [105, 0]
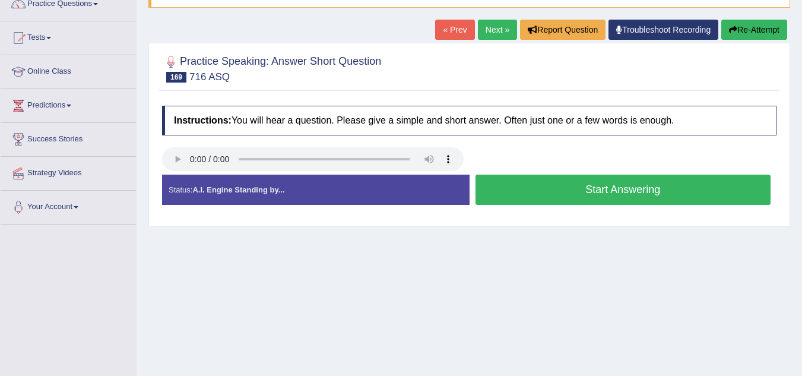
click at [528, 184] on button "Start Answering" at bounding box center [624, 190] width 296 height 30
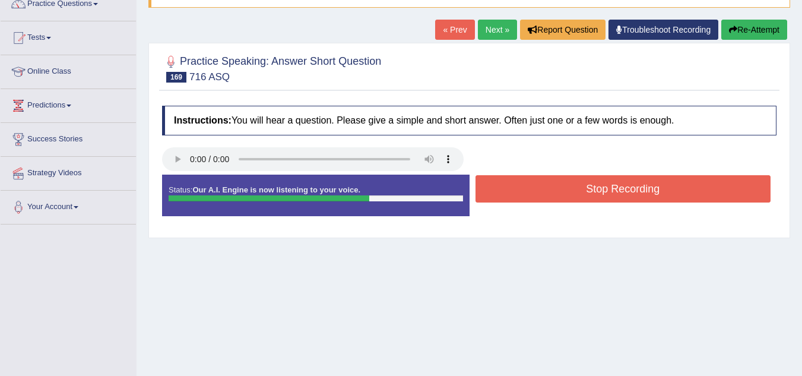
click at [528, 184] on button "Stop Recording" at bounding box center [624, 188] width 296 height 27
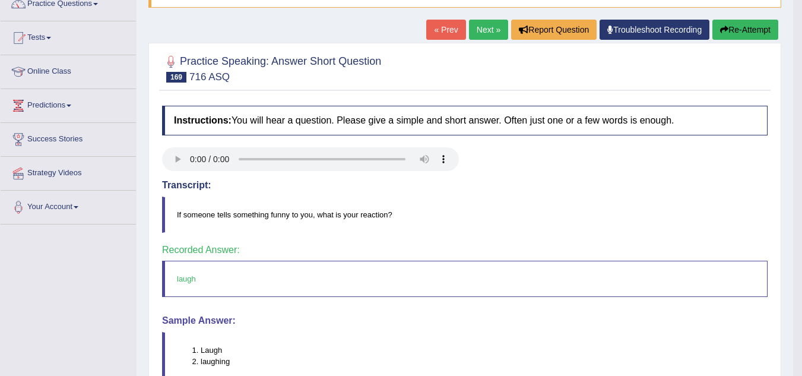
click at [446, 32] on link "« Prev" at bounding box center [445, 30] width 39 height 20
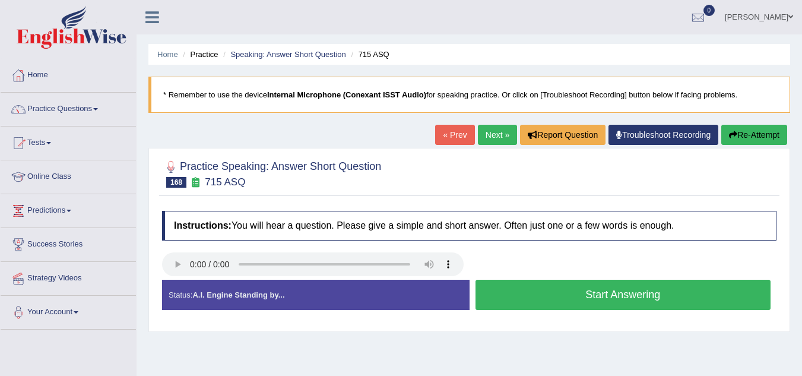
click at [492, 295] on button "Start Answering" at bounding box center [624, 295] width 296 height 30
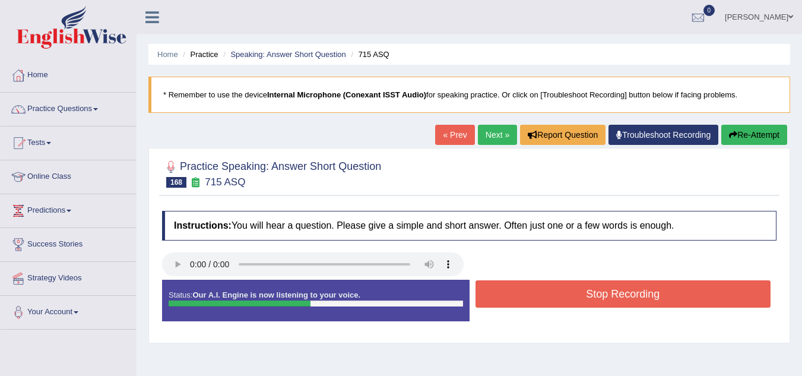
click at [492, 295] on button "Stop Recording" at bounding box center [624, 293] width 296 height 27
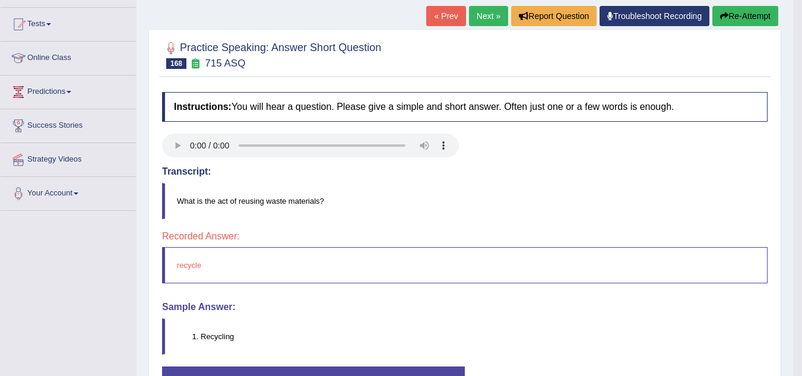
scroll to position [143, 0]
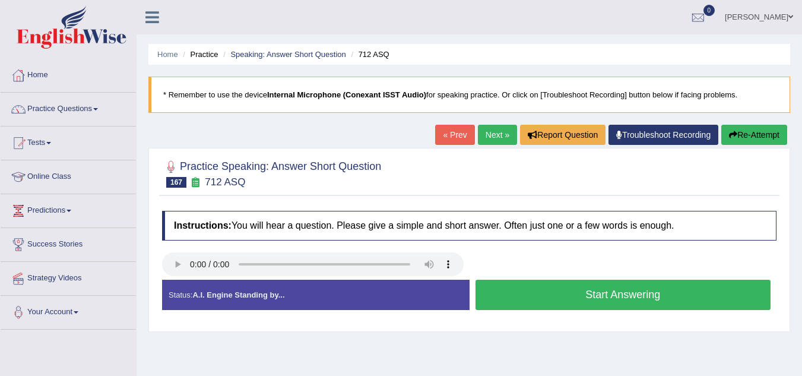
click at [532, 289] on button "Start Answering" at bounding box center [624, 295] width 296 height 30
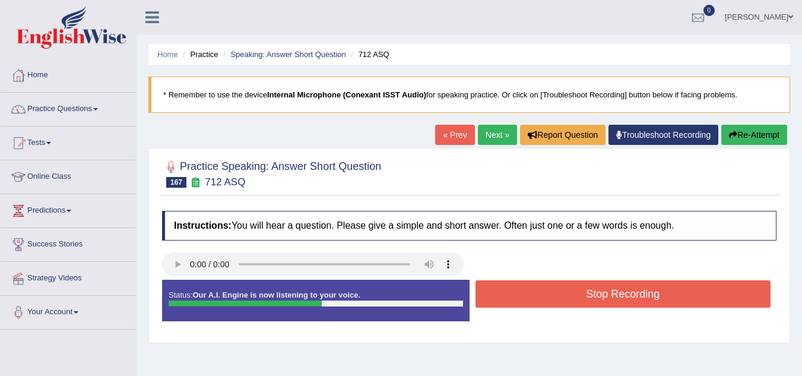
click at [532, 289] on button "Stop Recording" at bounding box center [624, 293] width 296 height 27
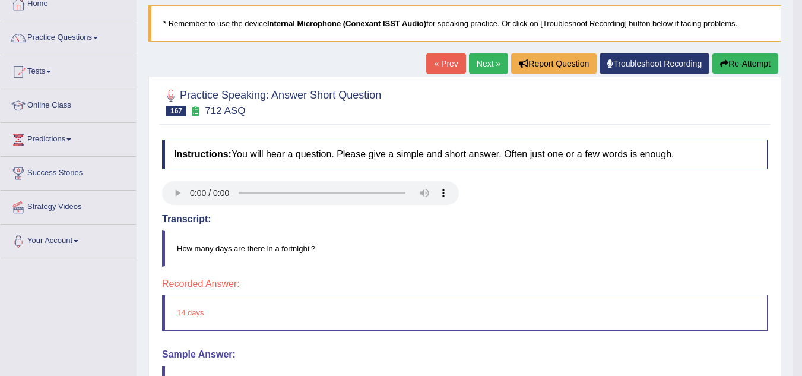
scroll to position [55, 0]
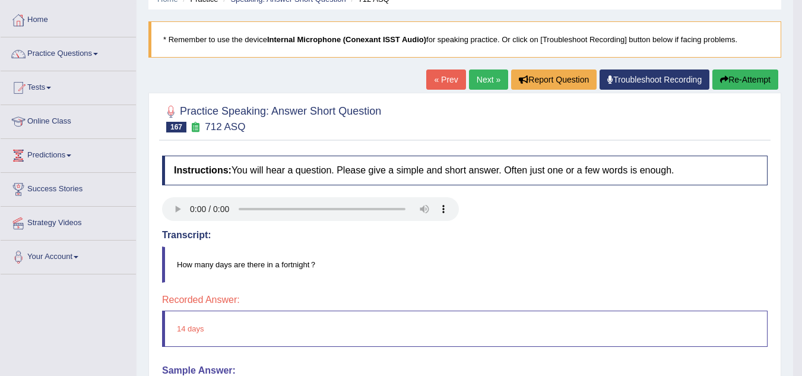
click at [740, 81] on button "Re-Attempt" at bounding box center [746, 79] width 66 height 20
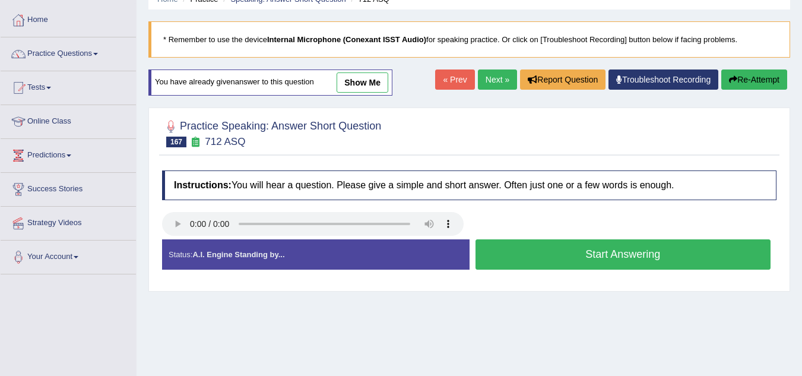
scroll to position [55, 0]
click at [504, 255] on button "Start Answering" at bounding box center [624, 254] width 296 height 30
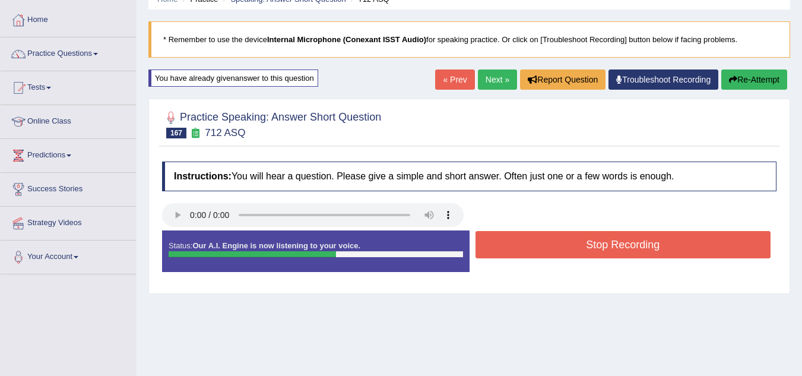
click at [527, 241] on button "Stop Recording" at bounding box center [624, 244] width 296 height 27
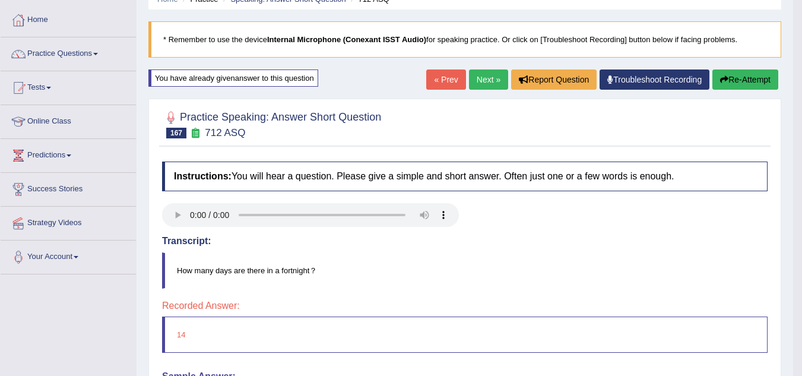
click at [438, 75] on link "« Prev" at bounding box center [445, 79] width 39 height 20
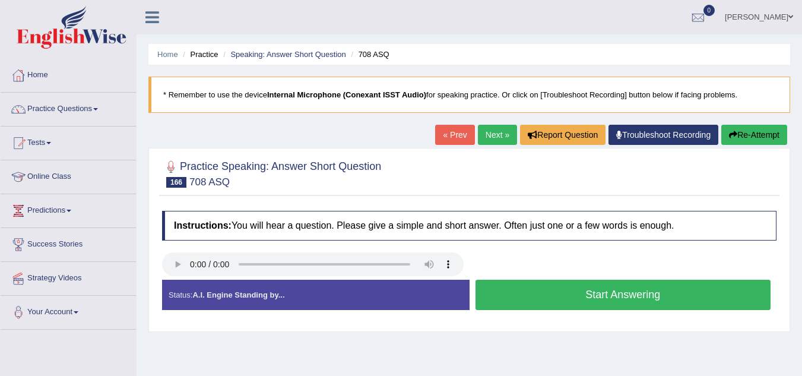
click at [520, 297] on button "Start Answering" at bounding box center [624, 295] width 296 height 30
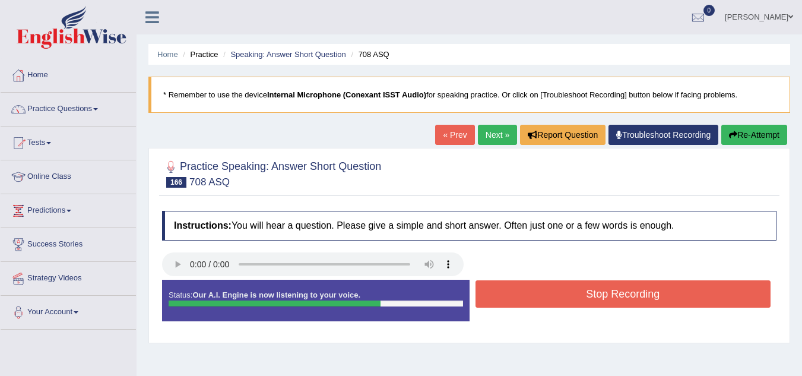
click at [520, 297] on button "Stop Recording" at bounding box center [624, 293] width 296 height 27
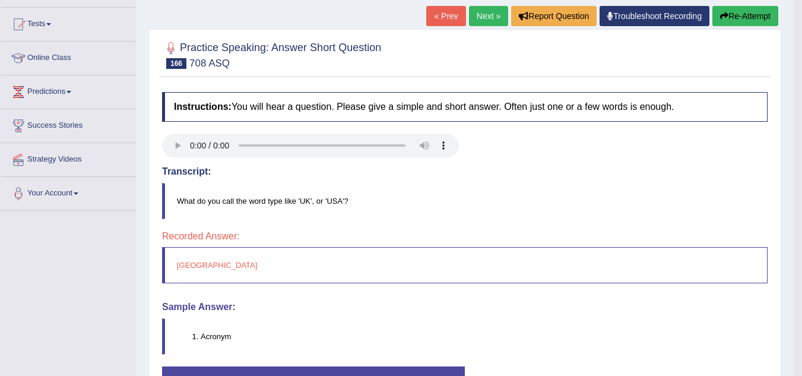
scroll to position [143, 0]
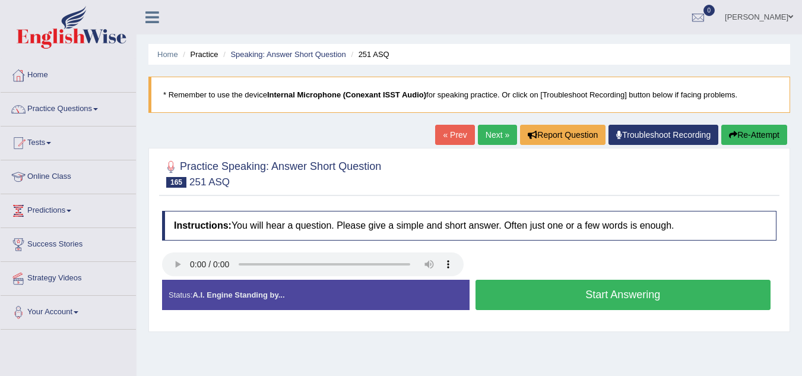
click at [498, 295] on button "Start Answering" at bounding box center [624, 295] width 296 height 30
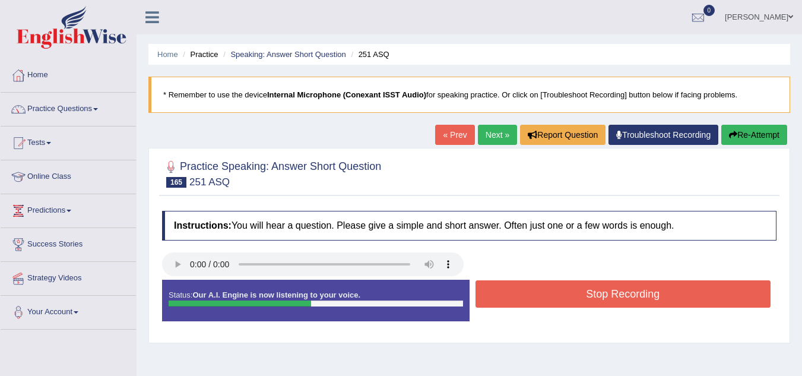
click at [498, 295] on button "Stop Recording" at bounding box center [624, 293] width 296 height 27
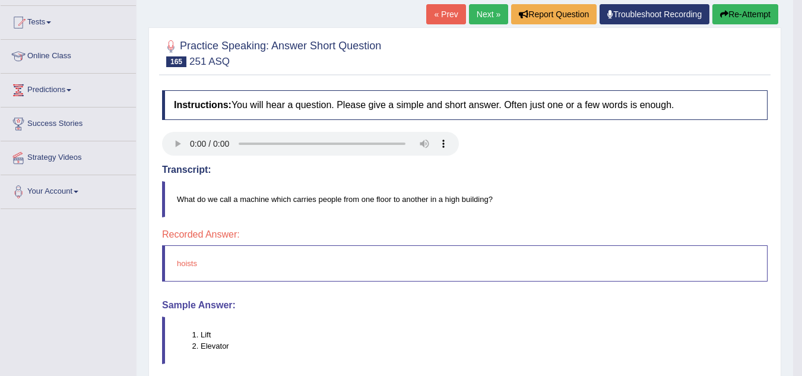
scroll to position [119, 0]
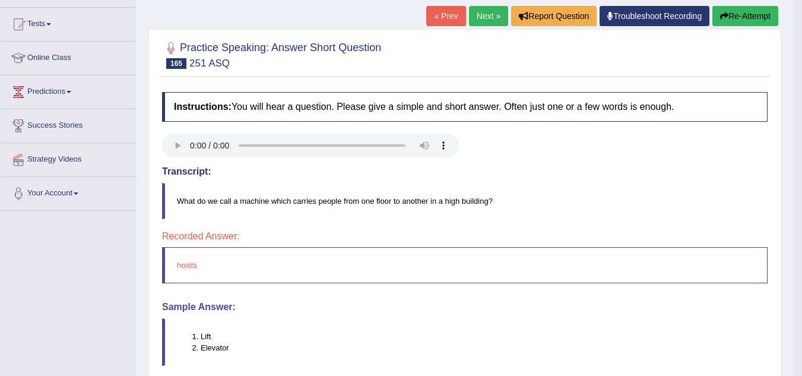
click at [736, 18] on button "Re-Attempt" at bounding box center [746, 16] width 66 height 20
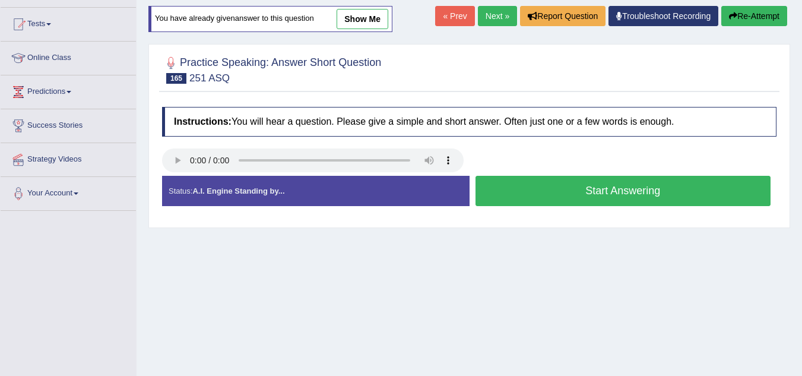
click at [497, 188] on button "Start Answering" at bounding box center [624, 191] width 296 height 30
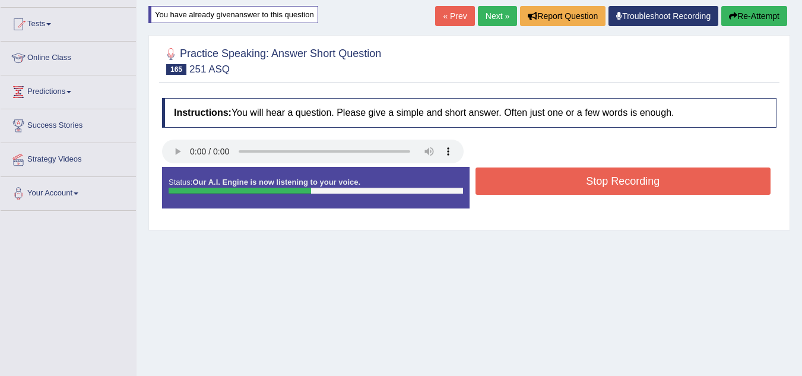
click at [497, 188] on button "Stop Recording" at bounding box center [624, 180] width 296 height 27
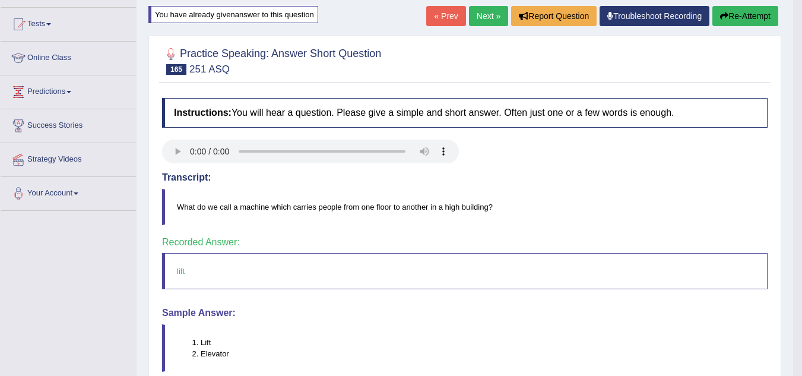
click at [445, 23] on link "« Prev" at bounding box center [445, 16] width 39 height 20
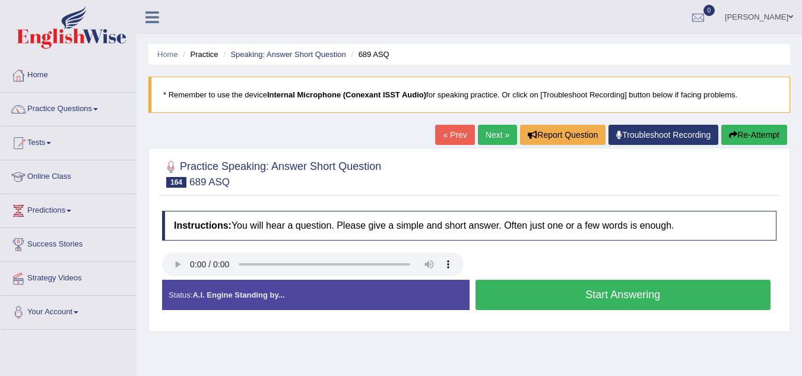
click at [543, 295] on button "Start Answering" at bounding box center [624, 295] width 296 height 30
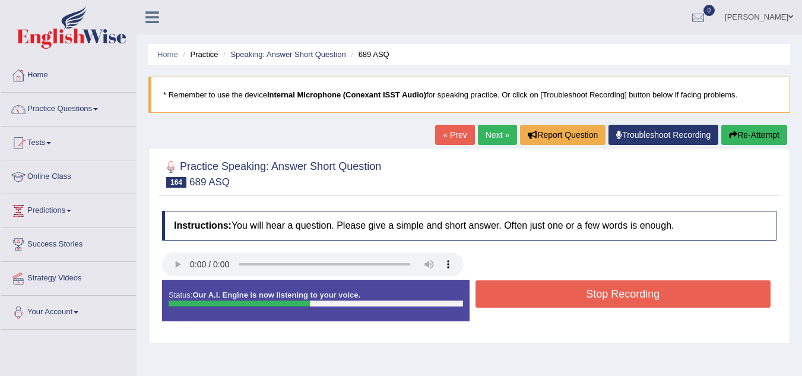
click at [543, 295] on button "Stop Recording" at bounding box center [624, 293] width 296 height 27
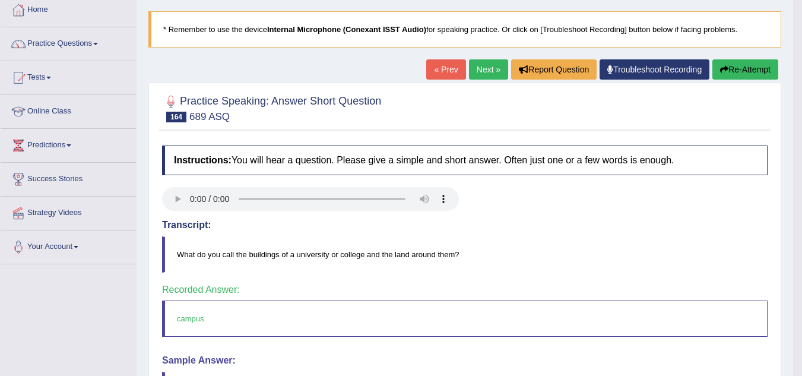
scroll to position [50, 0]
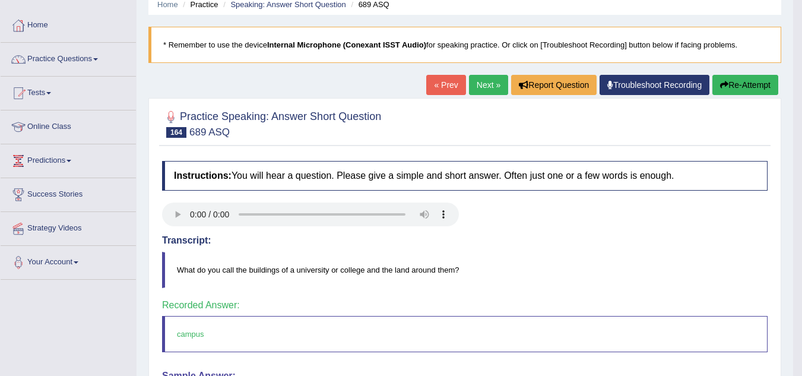
click at [435, 76] on link "« Prev" at bounding box center [445, 85] width 39 height 20
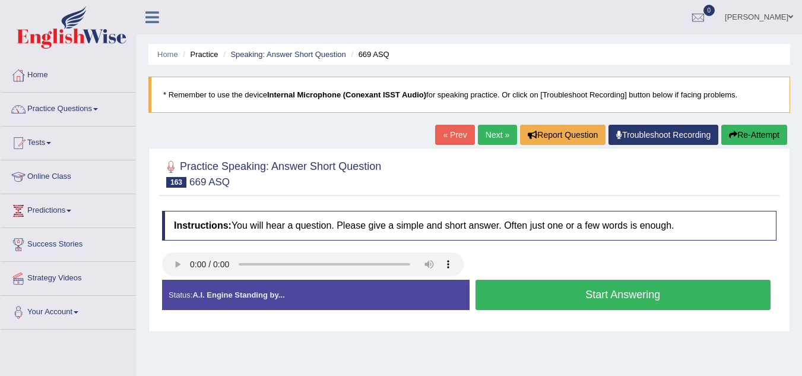
click at [566, 294] on button "Start Answering" at bounding box center [624, 295] width 296 height 30
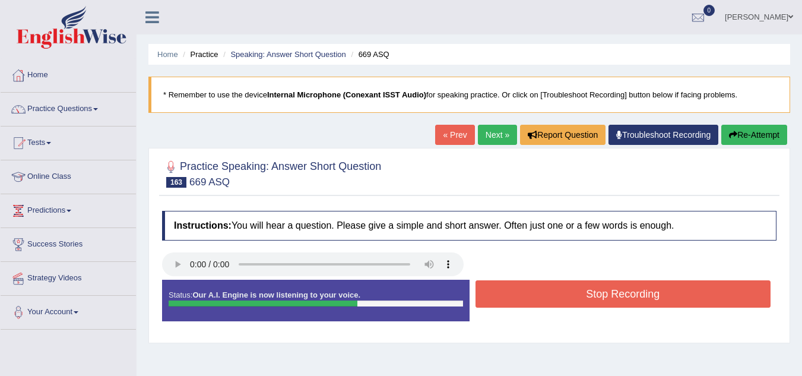
click at [566, 294] on button "Stop Recording" at bounding box center [624, 293] width 296 height 27
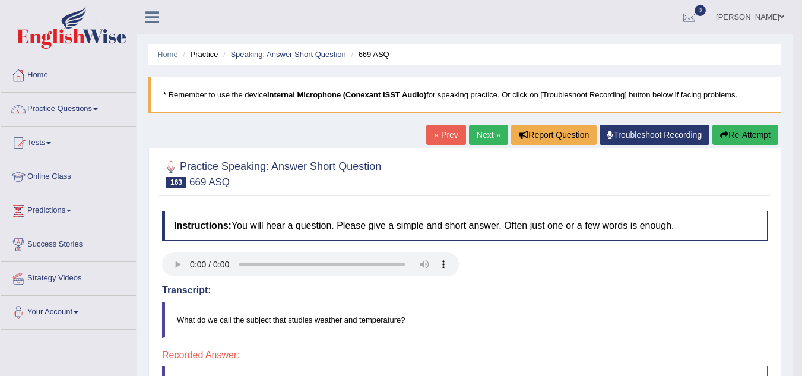
click at [447, 137] on link "« Prev" at bounding box center [445, 135] width 39 height 20
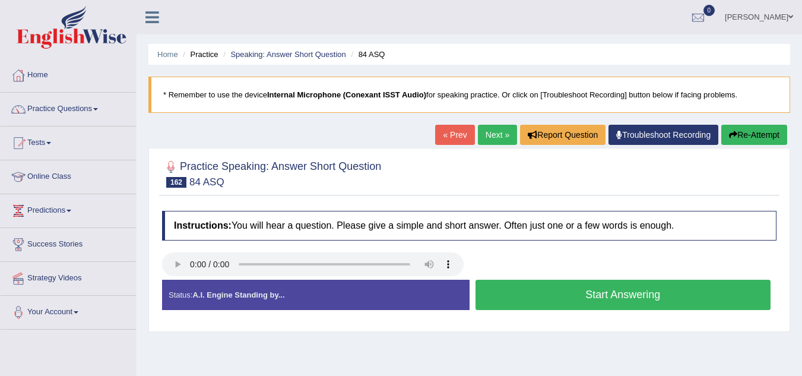
click at [525, 288] on button "Start Answering" at bounding box center [624, 295] width 296 height 30
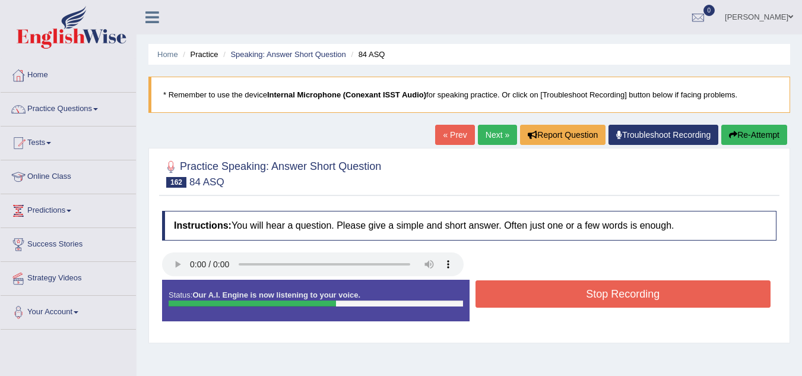
click at [525, 288] on button "Stop Recording" at bounding box center [624, 293] width 296 height 27
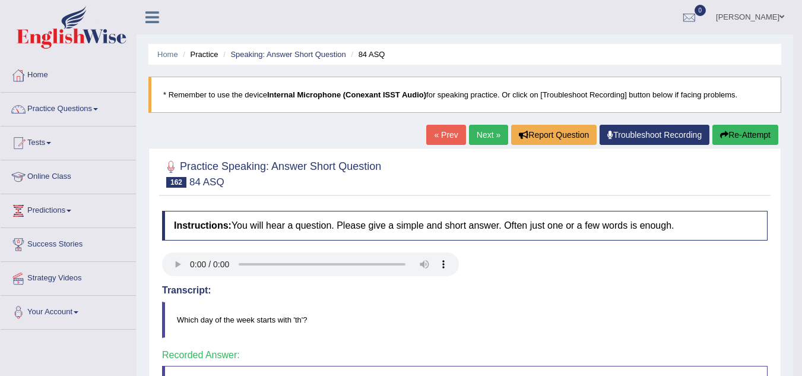
click at [447, 144] on link "« Prev" at bounding box center [445, 135] width 39 height 20
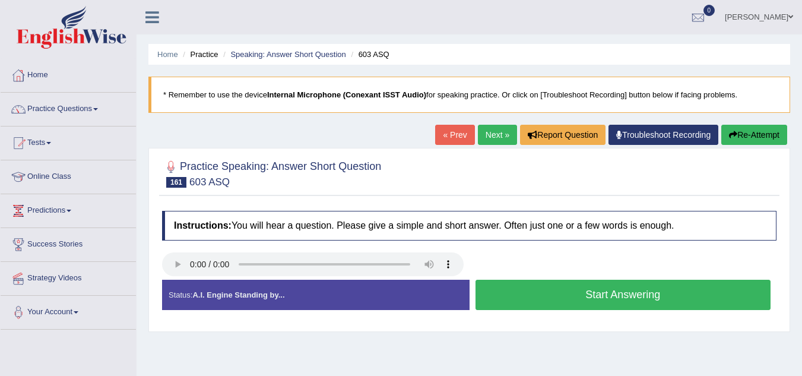
click at [580, 294] on button "Start Answering" at bounding box center [624, 295] width 296 height 30
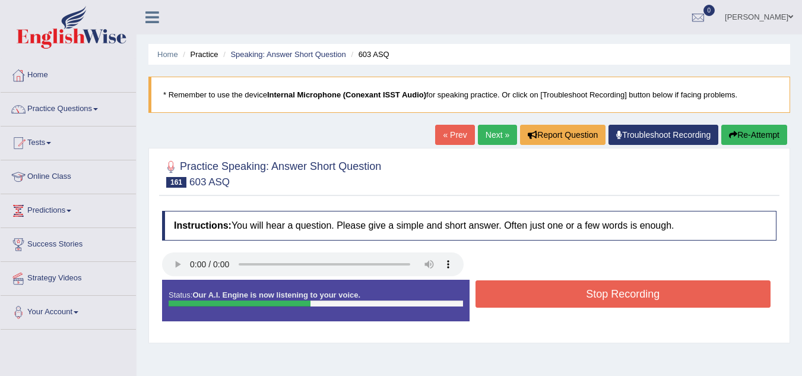
click at [580, 294] on button "Stop Recording" at bounding box center [624, 293] width 296 height 27
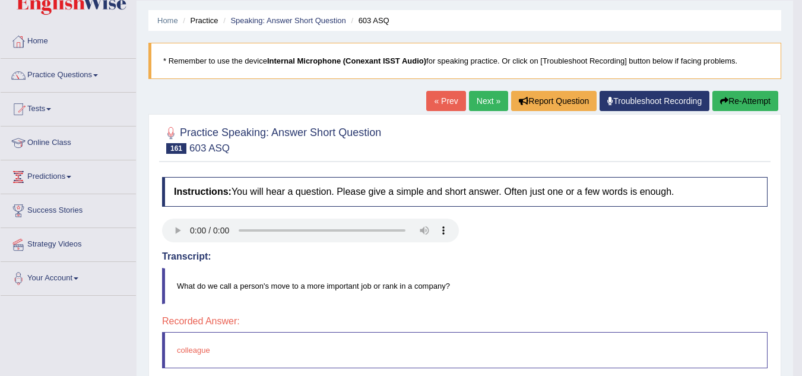
scroll to position [2, 0]
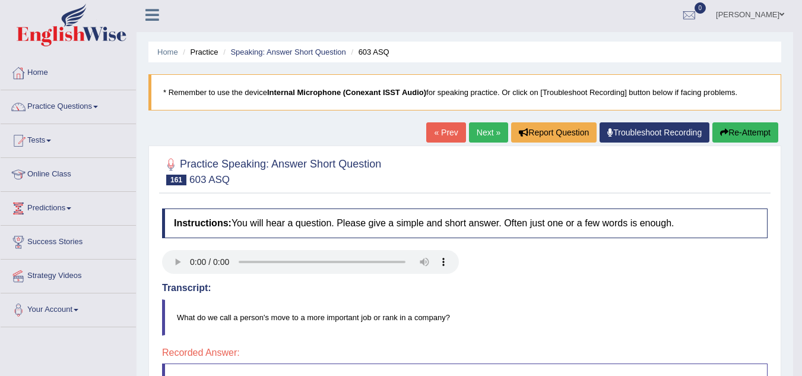
click at [438, 133] on link "« Prev" at bounding box center [445, 132] width 39 height 20
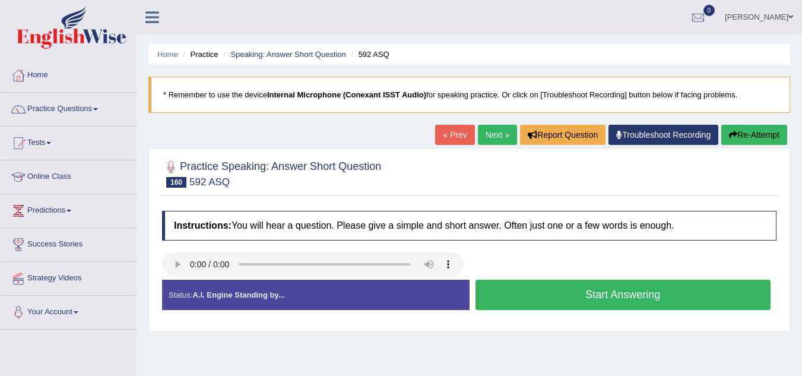
click at [581, 290] on button "Start Answering" at bounding box center [624, 295] width 296 height 30
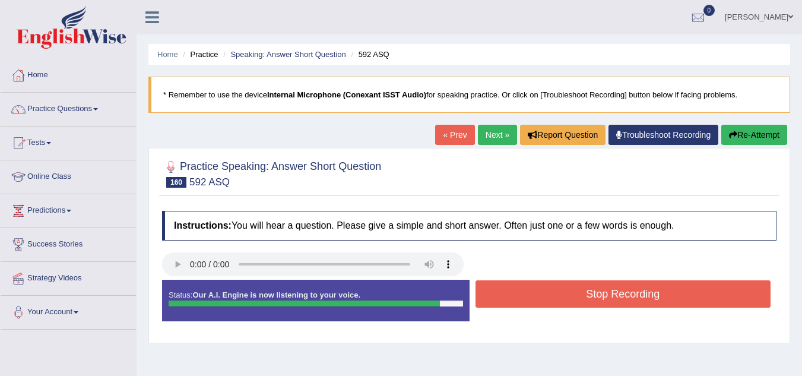
click at [581, 290] on button "Stop Recording" at bounding box center [624, 293] width 296 height 27
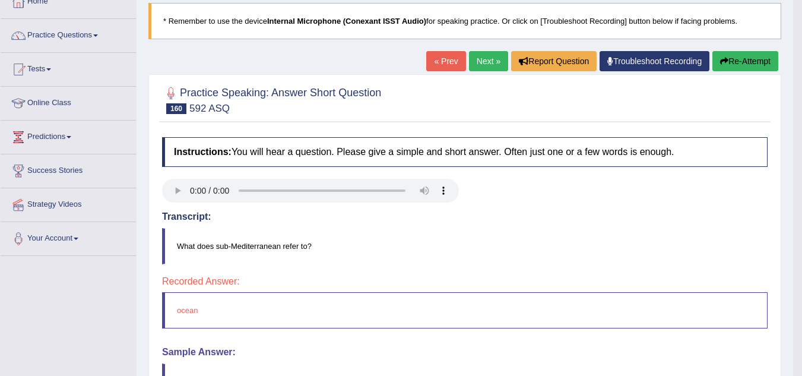
scroll to position [71, 0]
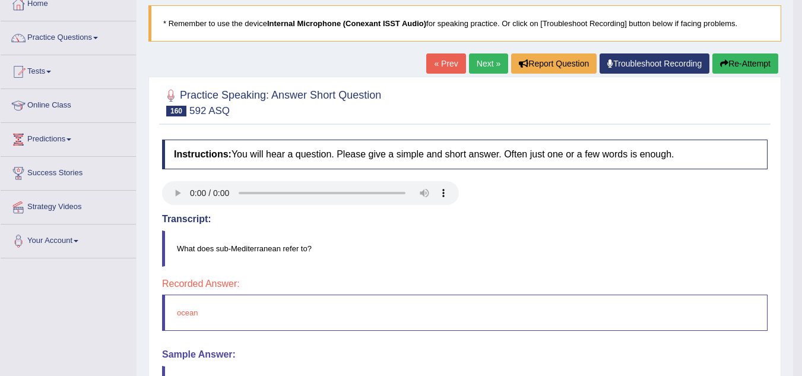
click at [440, 64] on link "« Prev" at bounding box center [445, 63] width 39 height 20
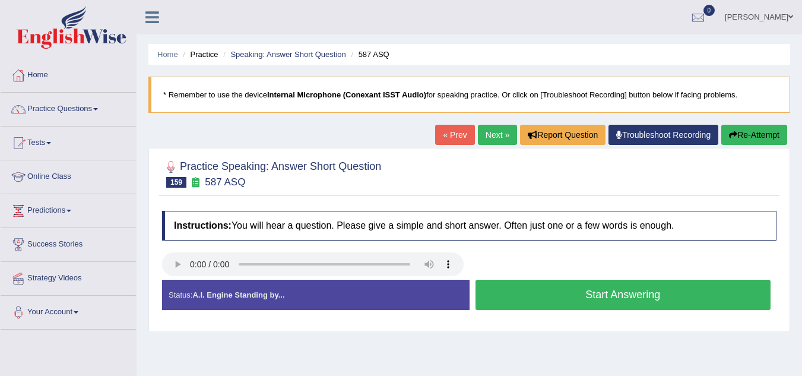
click at [511, 291] on button "Start Answering" at bounding box center [624, 295] width 296 height 30
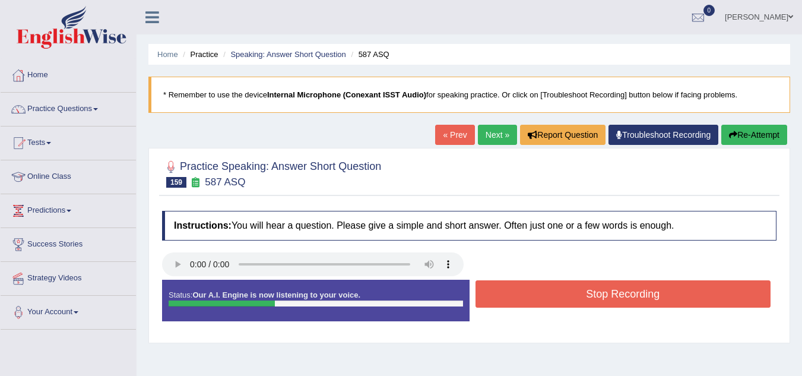
click at [511, 291] on button "Stop Recording" at bounding box center [624, 293] width 296 height 27
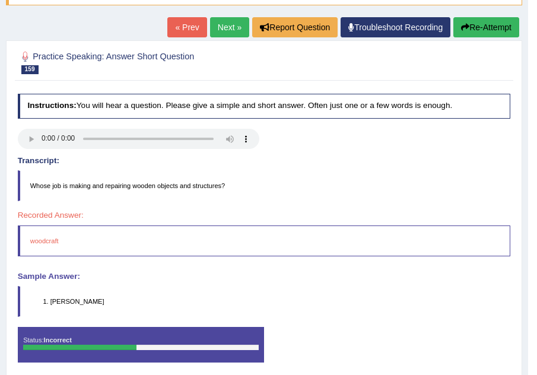
scroll to position [143, 0]
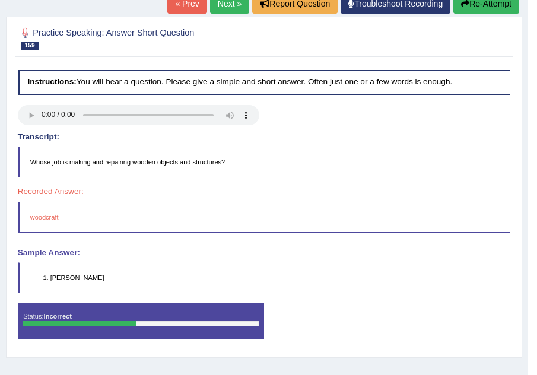
click at [473, 7] on button "Re-Attempt" at bounding box center [487, 3] width 66 height 20
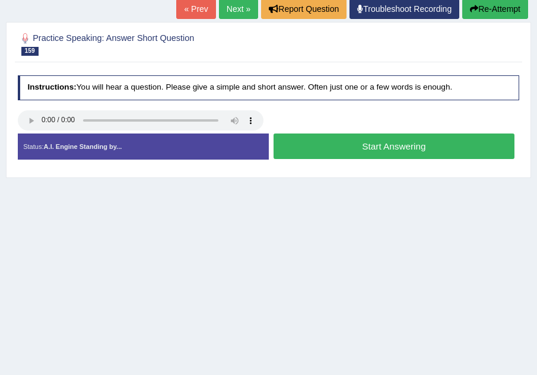
click at [362, 145] on button "Start Answering" at bounding box center [394, 147] width 241 height 26
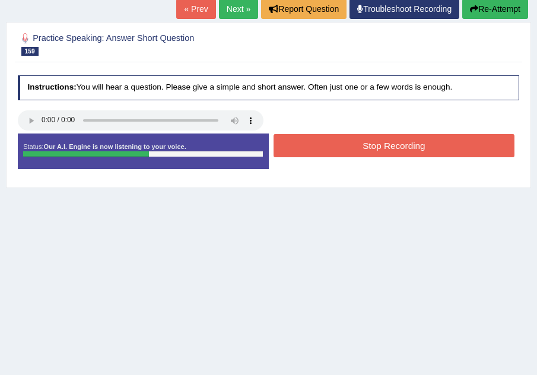
click at [362, 145] on button "Stop Recording" at bounding box center [394, 145] width 241 height 23
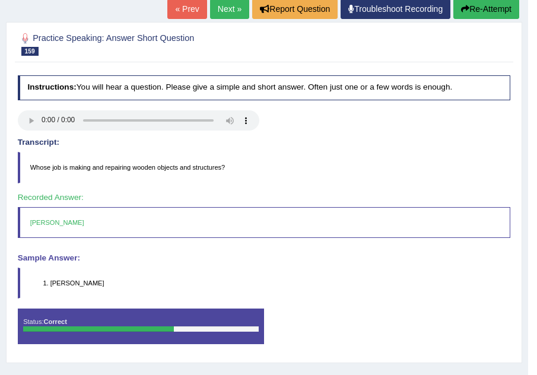
click at [172, 5] on link "« Prev" at bounding box center [186, 9] width 39 height 20
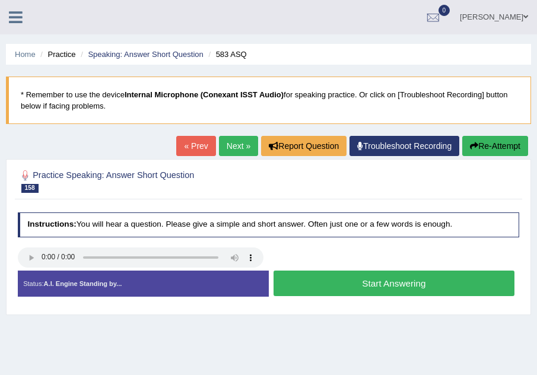
click at [302, 281] on button "Start Answering" at bounding box center [394, 284] width 241 height 26
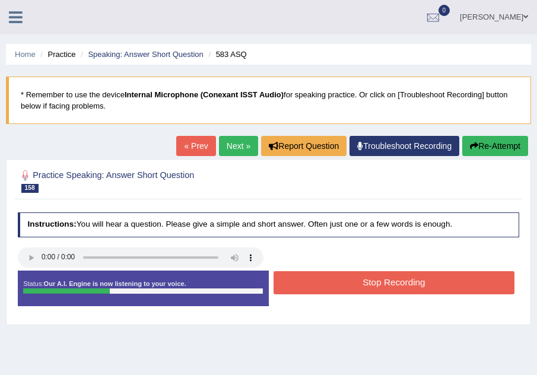
click at [302, 281] on button "Stop Recording" at bounding box center [394, 282] width 241 height 23
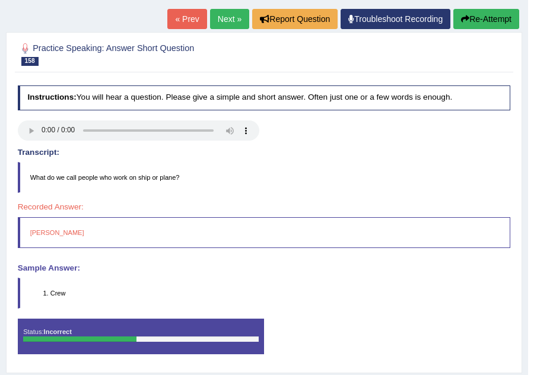
scroll to position [106, 0]
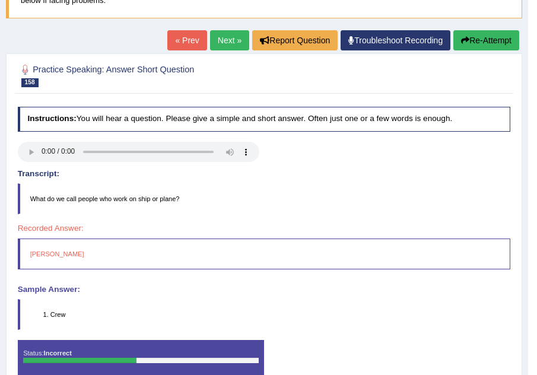
click at [169, 39] on link "« Prev" at bounding box center [186, 40] width 39 height 20
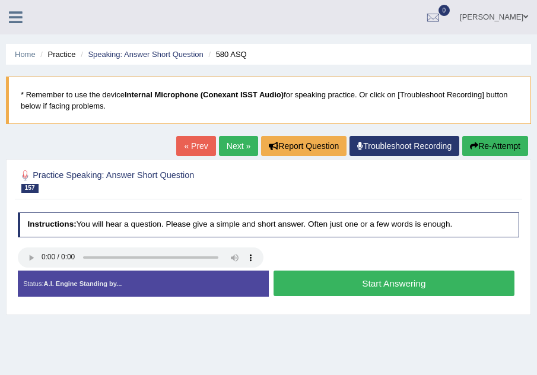
click at [382, 286] on button "Start Answering" at bounding box center [394, 284] width 241 height 26
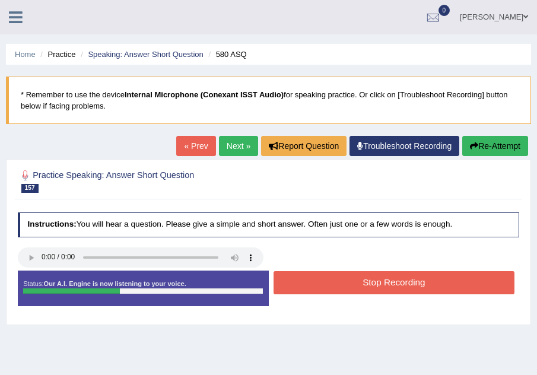
click at [382, 286] on button "Stop Recording" at bounding box center [394, 282] width 241 height 23
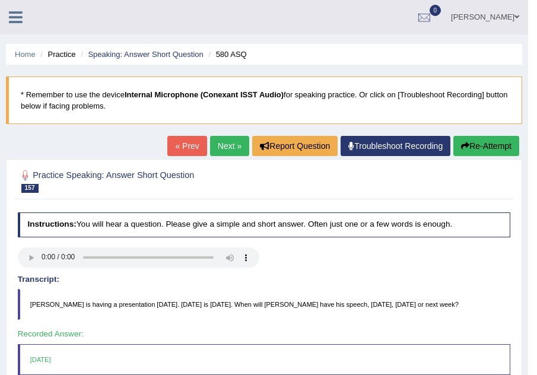
click at [181, 147] on link "« Prev" at bounding box center [186, 146] width 39 height 20
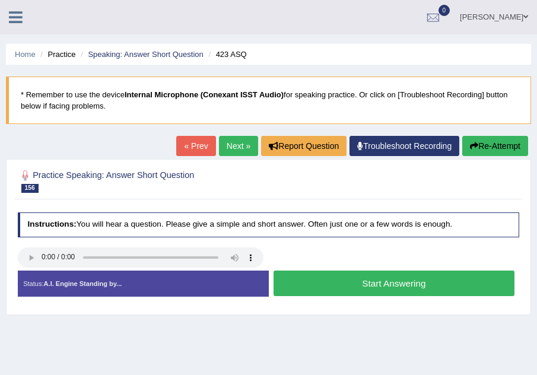
click at [392, 281] on button "Start Answering" at bounding box center [394, 284] width 241 height 26
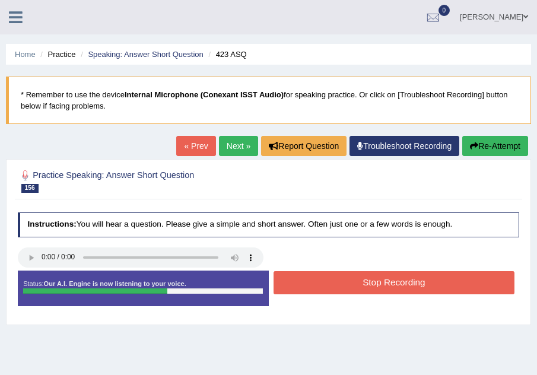
click at [392, 281] on button "Stop Recording" at bounding box center [394, 282] width 241 height 23
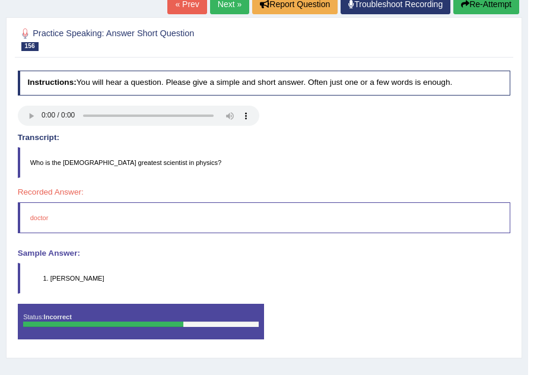
scroll to position [143, 0]
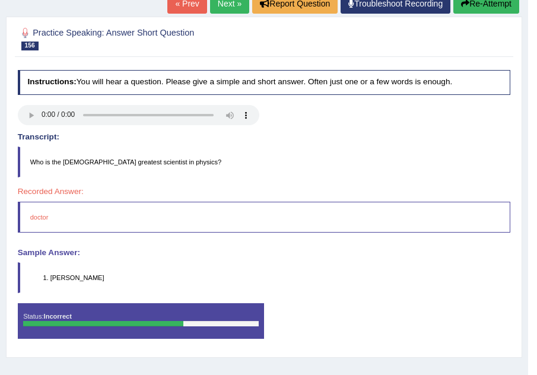
click at [181, 7] on link "« Prev" at bounding box center [186, 3] width 39 height 20
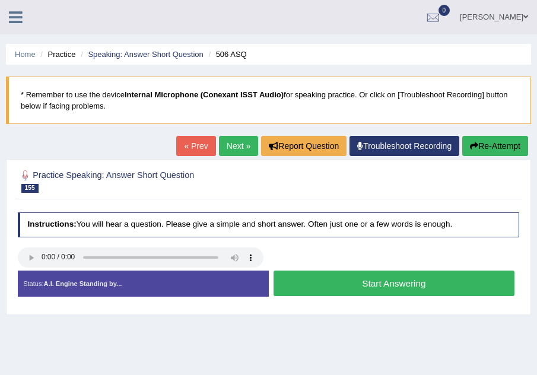
click at [369, 280] on button "Start Answering" at bounding box center [394, 284] width 241 height 26
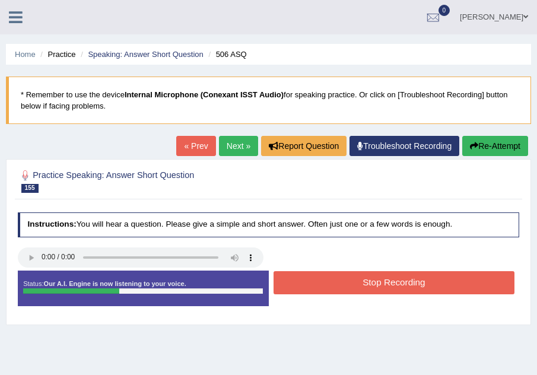
click at [369, 280] on button "Stop Recording" at bounding box center [394, 282] width 241 height 23
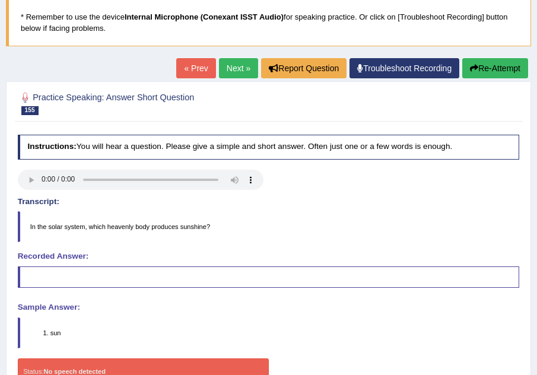
scroll to position [95, 0]
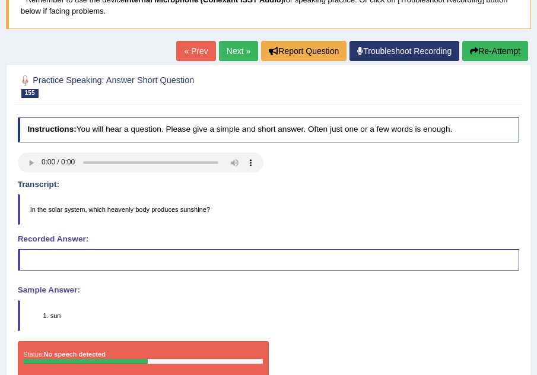
click at [494, 52] on button "Re-Attempt" at bounding box center [496, 51] width 66 height 20
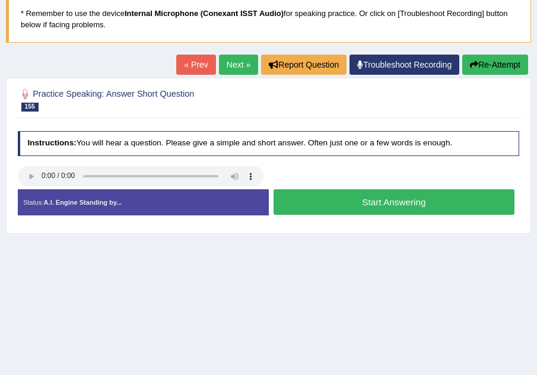
click at [328, 196] on button "Start Answering" at bounding box center [394, 202] width 241 height 26
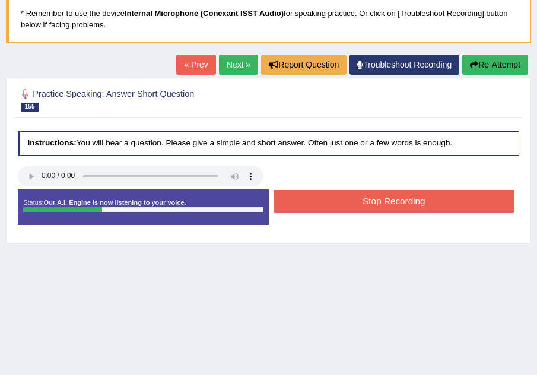
click at [328, 196] on button "Stop Recording" at bounding box center [394, 201] width 241 height 23
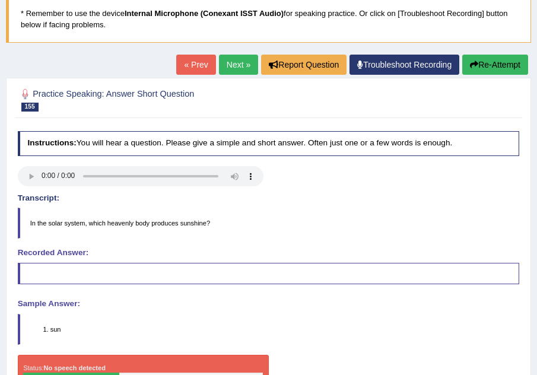
click at [189, 59] on link "« Prev" at bounding box center [195, 65] width 39 height 20
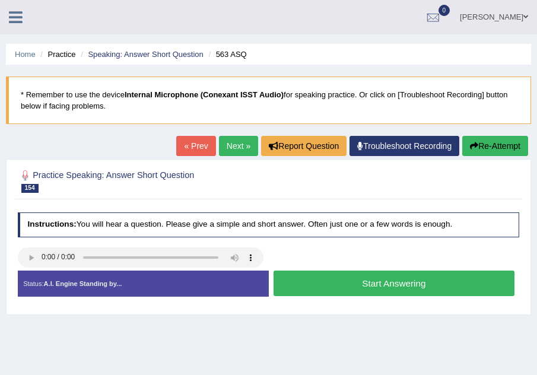
click at [300, 283] on button "Start Answering" at bounding box center [394, 284] width 241 height 26
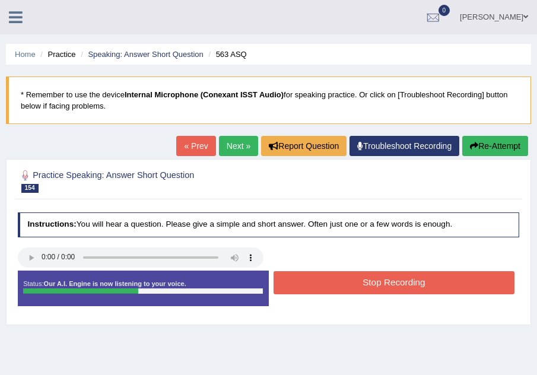
click at [300, 283] on button "Stop Recording" at bounding box center [394, 282] width 241 height 23
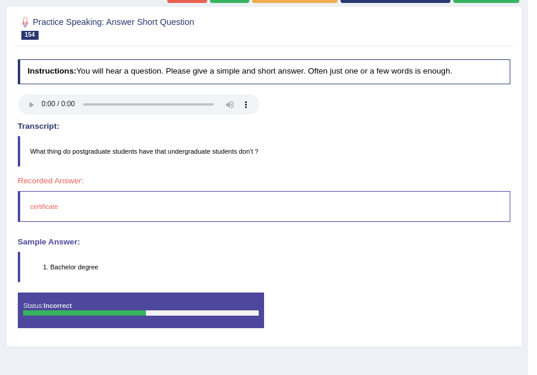
scroll to position [129, 0]
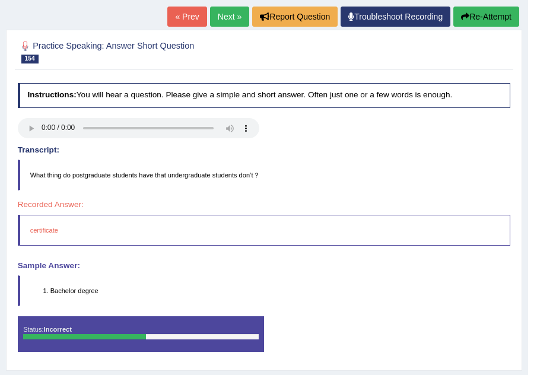
click at [187, 15] on link "« Prev" at bounding box center [186, 17] width 39 height 20
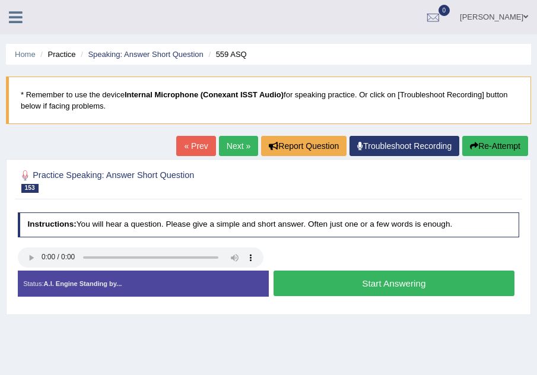
click at [355, 277] on button "Start Answering" at bounding box center [394, 284] width 241 height 26
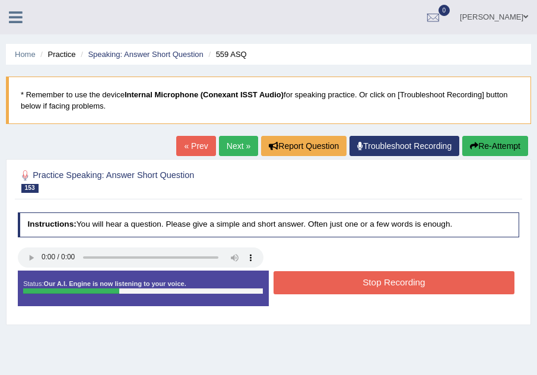
click at [355, 277] on button "Stop Recording" at bounding box center [394, 282] width 241 height 23
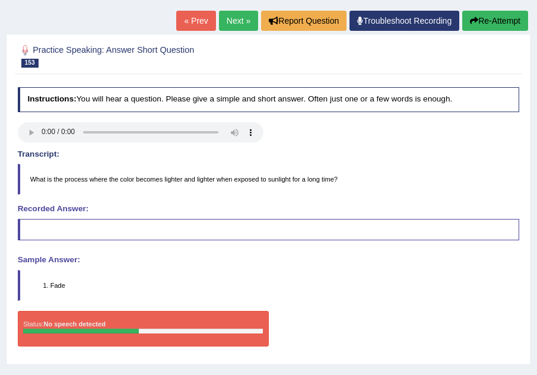
scroll to position [113, 0]
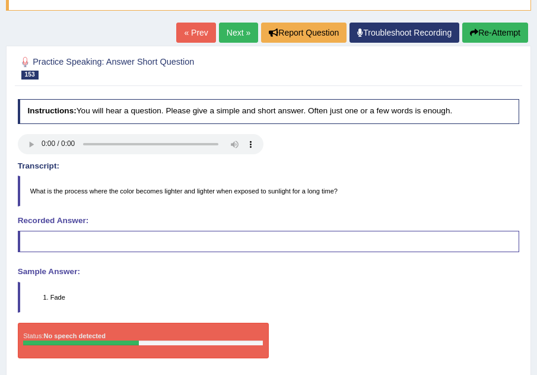
click at [190, 35] on link "« Prev" at bounding box center [195, 33] width 39 height 20
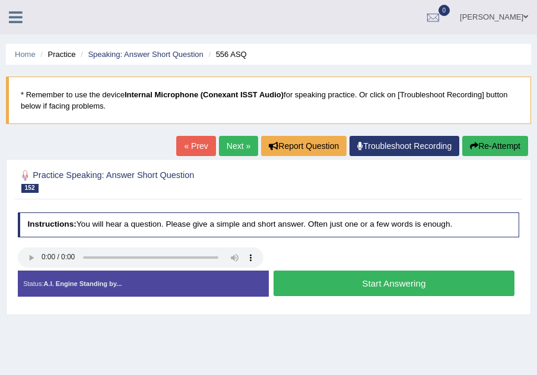
click at [369, 278] on button "Start Answering" at bounding box center [394, 284] width 241 height 26
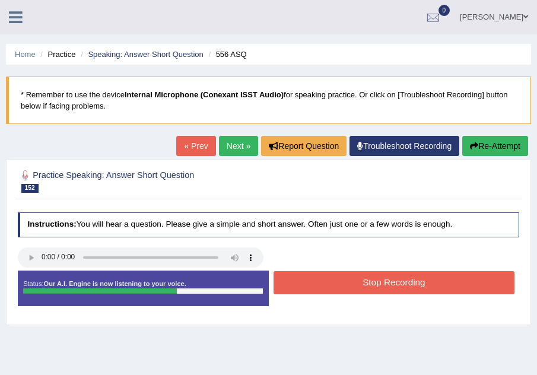
click at [382, 277] on button "Stop Recording" at bounding box center [394, 282] width 241 height 23
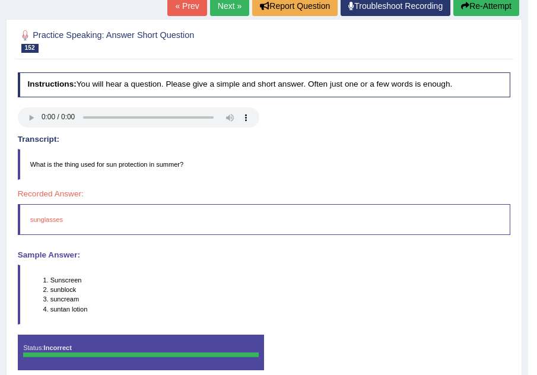
scroll to position [143, 0]
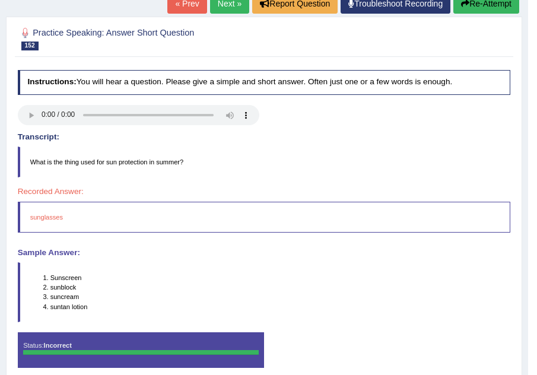
click at [483, 9] on button "Re-Attempt" at bounding box center [487, 3] width 66 height 20
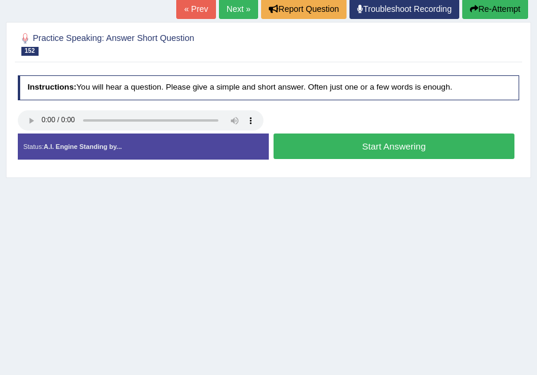
scroll to position [176, 0]
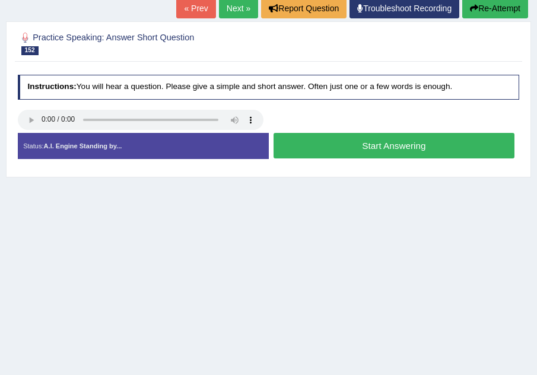
click at [319, 148] on button "Start Answering" at bounding box center [394, 146] width 241 height 26
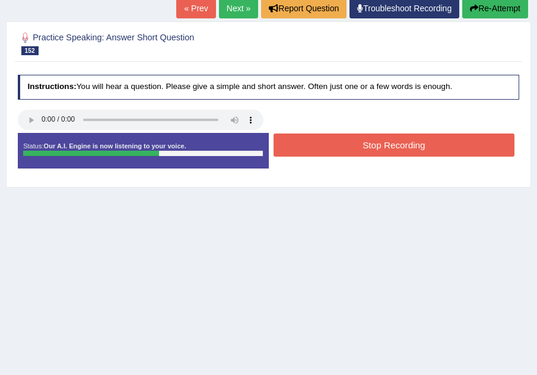
click at [332, 138] on button "Stop Recording" at bounding box center [394, 145] width 241 height 23
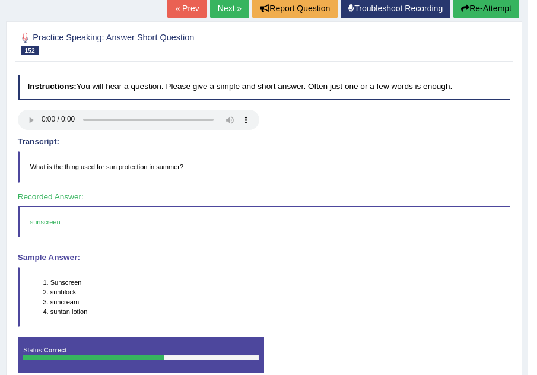
click at [182, 5] on link "« Prev" at bounding box center [186, 8] width 39 height 20
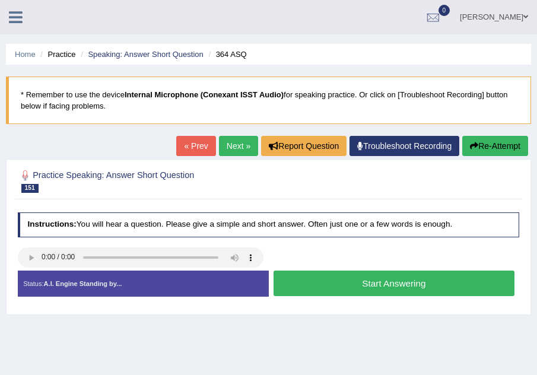
click at [325, 281] on button "Start Answering" at bounding box center [394, 284] width 241 height 26
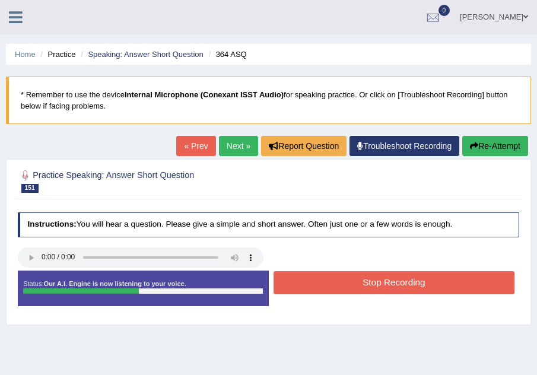
click at [325, 281] on button "Stop Recording" at bounding box center [394, 282] width 241 height 23
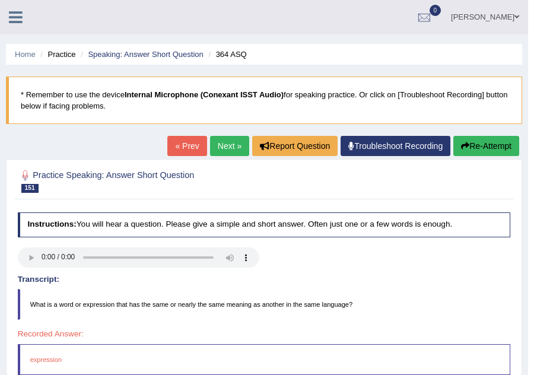
click at [171, 148] on link "« Prev" at bounding box center [186, 146] width 39 height 20
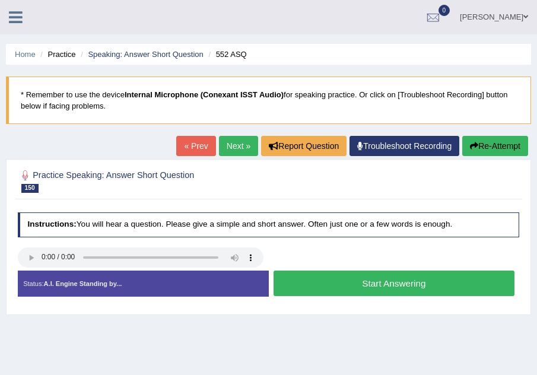
click at [323, 287] on button "Start Answering" at bounding box center [394, 284] width 241 height 26
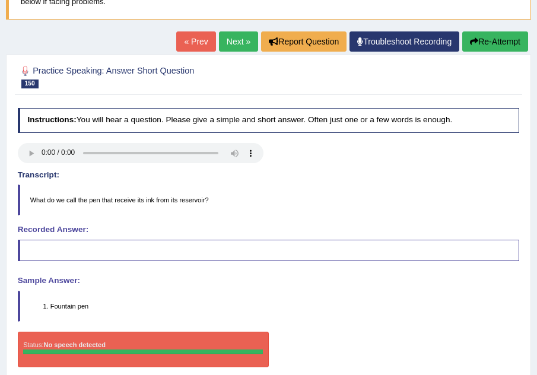
scroll to position [119, 0]
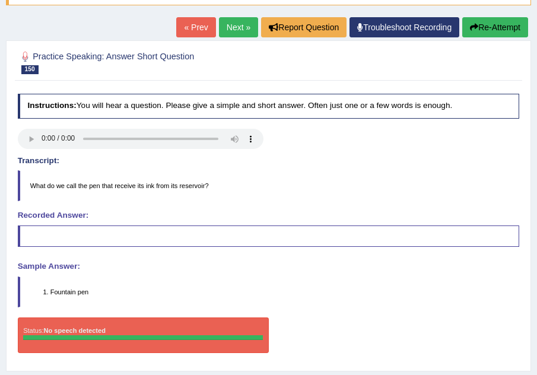
click at [190, 23] on link "« Prev" at bounding box center [195, 27] width 39 height 20
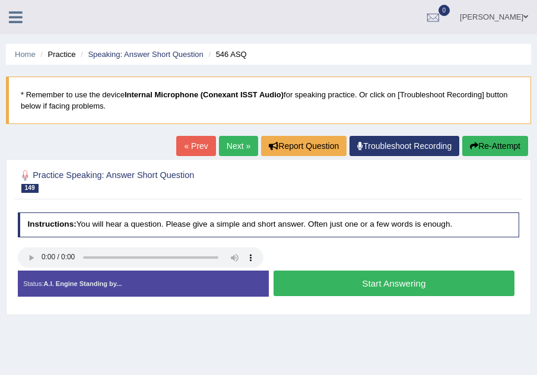
click at [316, 280] on button "Start Answering" at bounding box center [394, 284] width 241 height 26
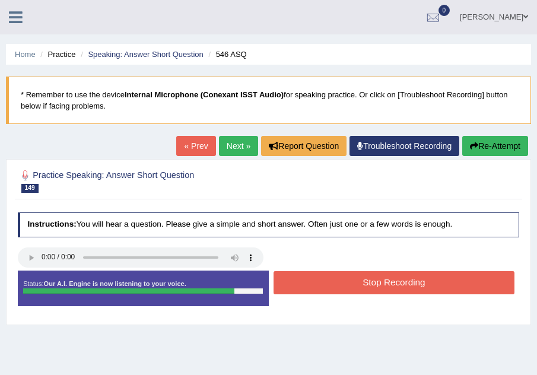
click at [316, 280] on button "Stop Recording" at bounding box center [394, 282] width 241 height 23
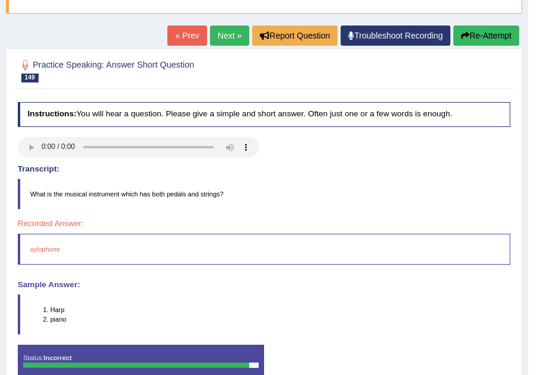
scroll to position [95, 0]
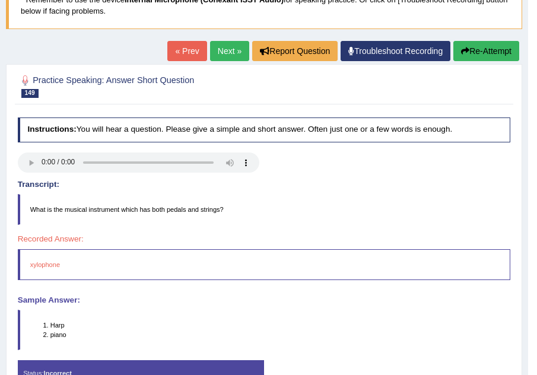
click at [185, 49] on link "« Prev" at bounding box center [186, 51] width 39 height 20
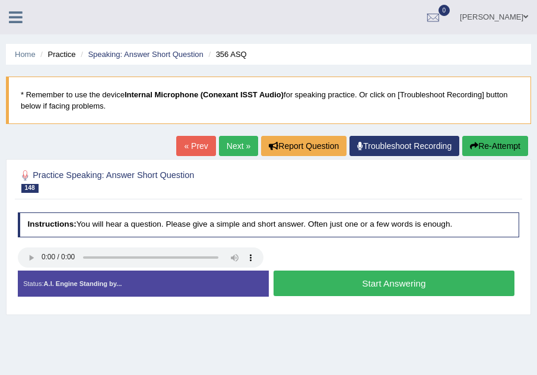
click at [316, 285] on button "Start Answering" at bounding box center [394, 284] width 241 height 26
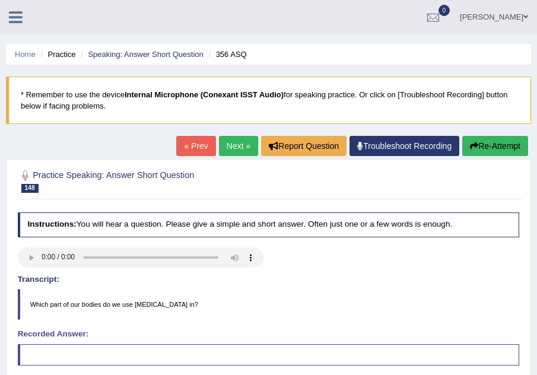
click at [487, 145] on button "Re-Attempt" at bounding box center [496, 146] width 66 height 20
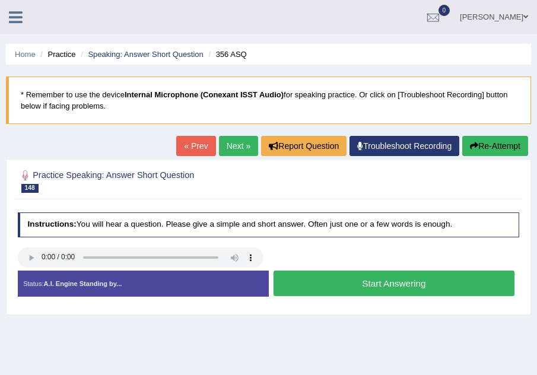
click at [363, 282] on button "Start Answering" at bounding box center [394, 284] width 241 height 26
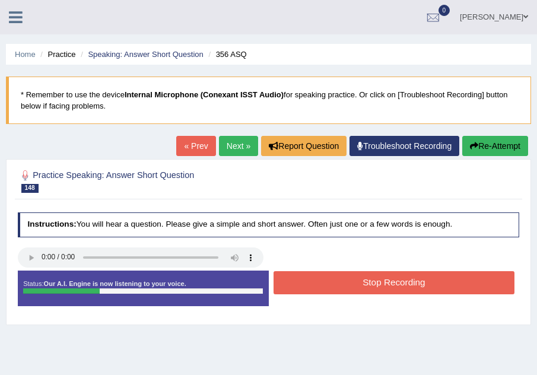
click at [363, 282] on button "Stop Recording" at bounding box center [394, 282] width 241 height 23
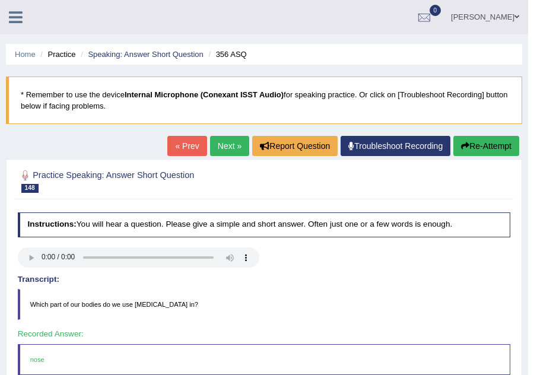
click at [178, 150] on link "« Prev" at bounding box center [186, 146] width 39 height 20
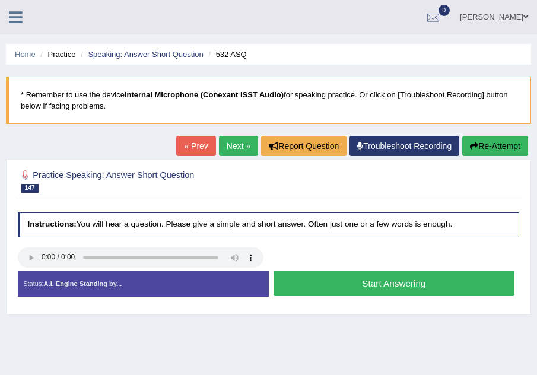
click at [337, 284] on button "Start Answering" at bounding box center [394, 284] width 241 height 26
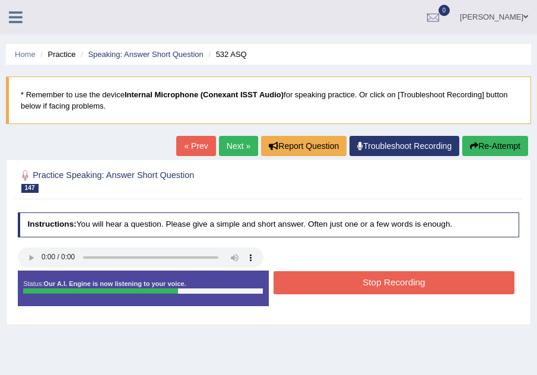
click at [337, 284] on button "Stop Recording" at bounding box center [394, 282] width 241 height 23
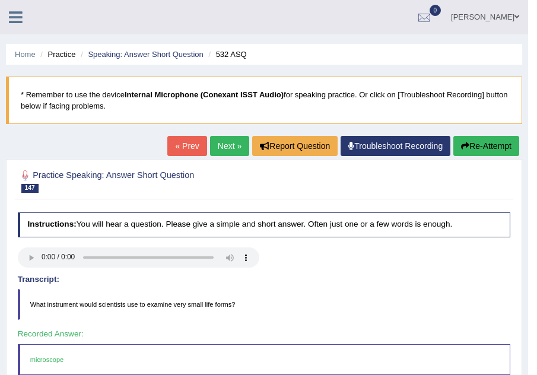
click at [196, 138] on link "« Prev" at bounding box center [186, 146] width 39 height 20
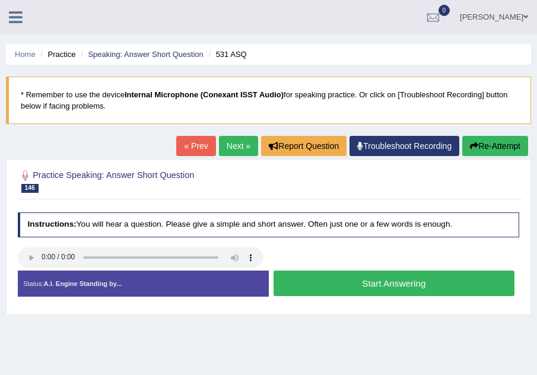
click at [333, 276] on button "Start Answering" at bounding box center [394, 284] width 241 height 26
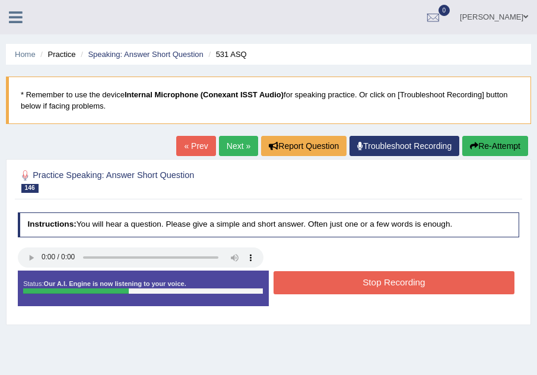
click at [333, 276] on button "Stop Recording" at bounding box center [394, 282] width 241 height 23
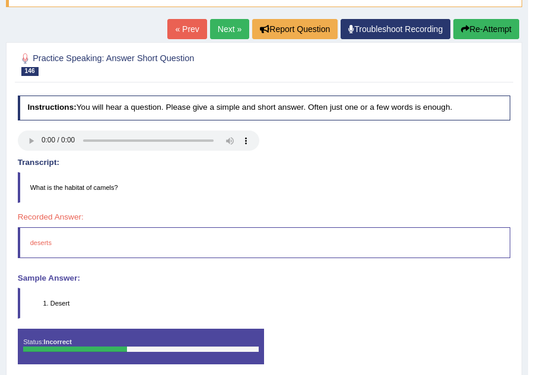
scroll to position [119, 0]
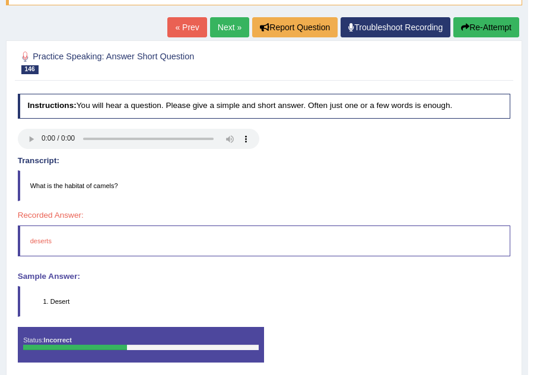
click at [176, 31] on link "« Prev" at bounding box center [186, 27] width 39 height 20
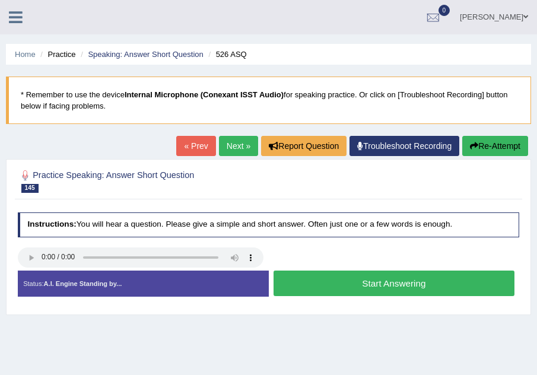
click at [347, 282] on button "Start Answering" at bounding box center [394, 284] width 241 height 26
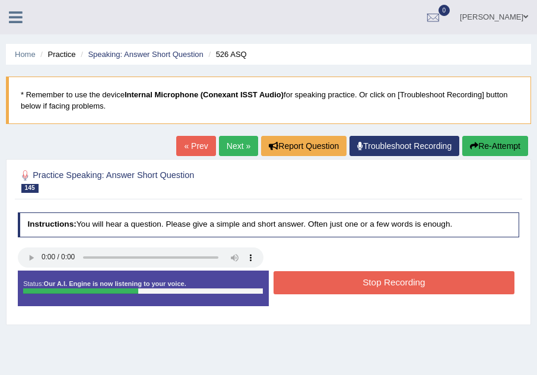
click at [347, 282] on button "Stop Recording" at bounding box center [394, 282] width 241 height 23
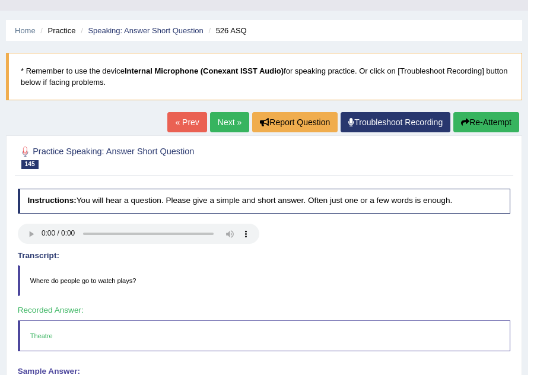
scroll to position [48, 0]
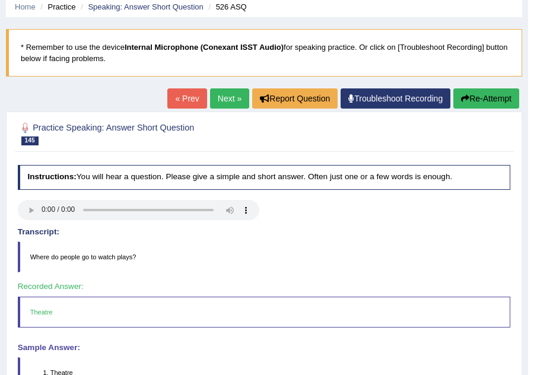
click at [182, 98] on link "« Prev" at bounding box center [186, 98] width 39 height 20
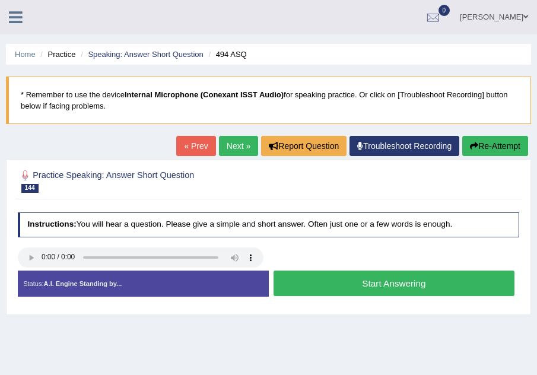
click at [348, 284] on button "Start Answering" at bounding box center [394, 284] width 241 height 26
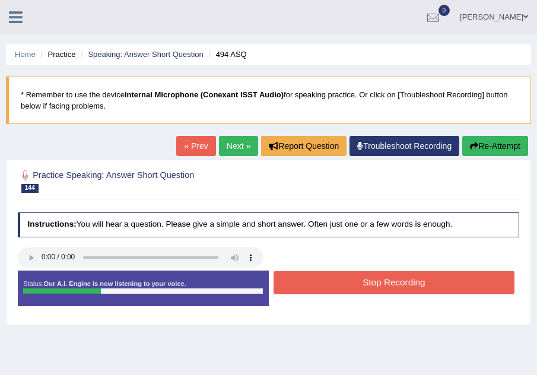
click at [348, 284] on button "Stop Recording" at bounding box center [394, 282] width 241 height 23
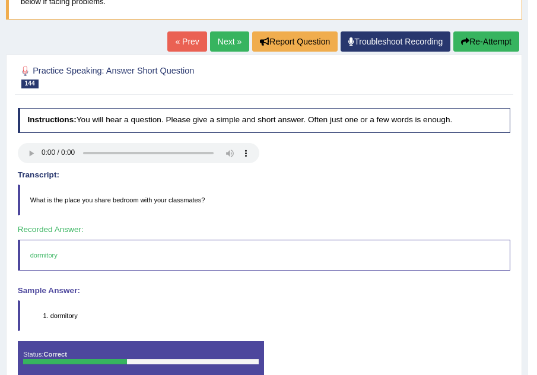
scroll to position [119, 0]
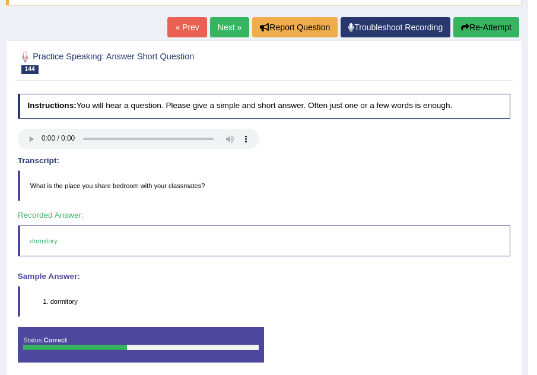
click at [176, 27] on link "« Prev" at bounding box center [186, 27] width 39 height 20
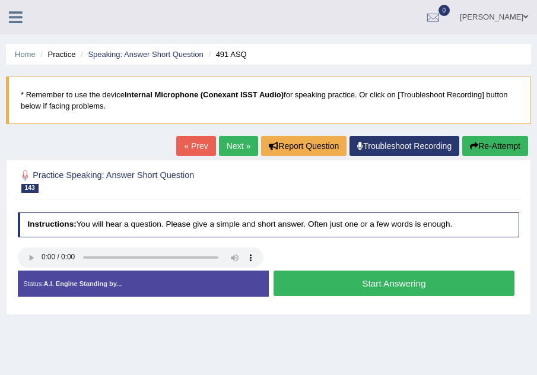
click at [383, 287] on button "Start Answering" at bounding box center [394, 284] width 241 height 26
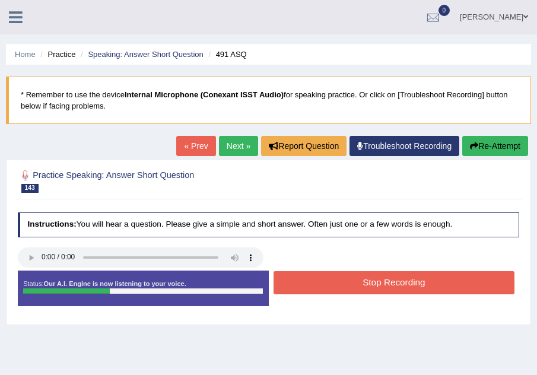
click at [383, 287] on button "Stop Recording" at bounding box center [394, 282] width 241 height 23
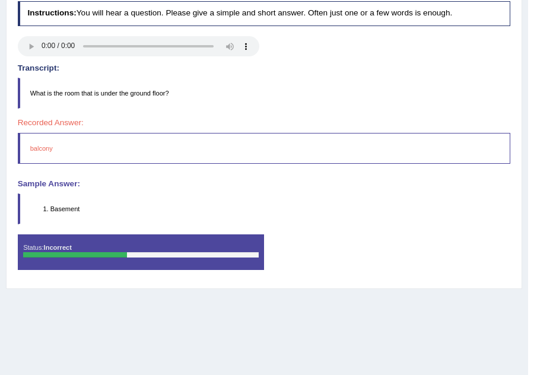
scroll to position [214, 0]
